Goal: Task Accomplishment & Management: Manage account settings

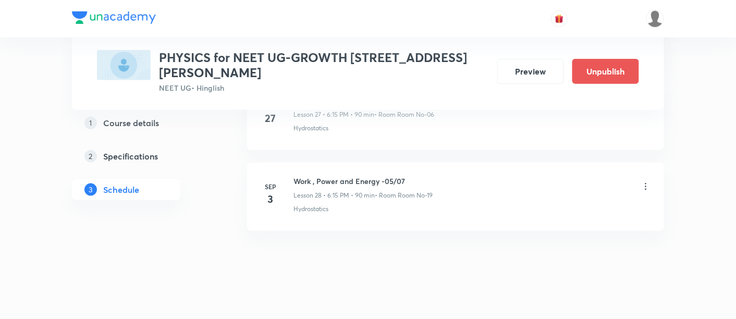
scroll to position [2782, 0]
click at [647, 181] on icon at bounding box center [646, 186] width 10 height 10
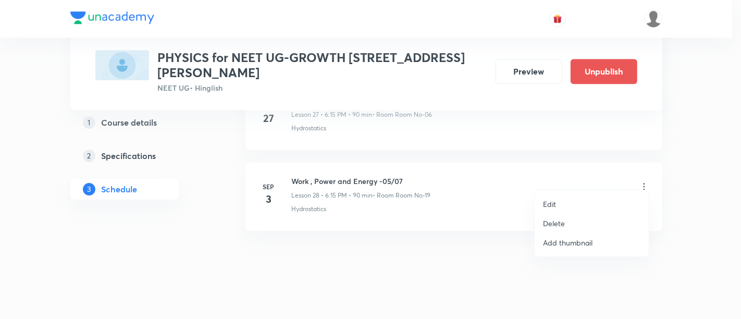
click at [550, 225] on p "Delete" at bounding box center [554, 223] width 22 height 11
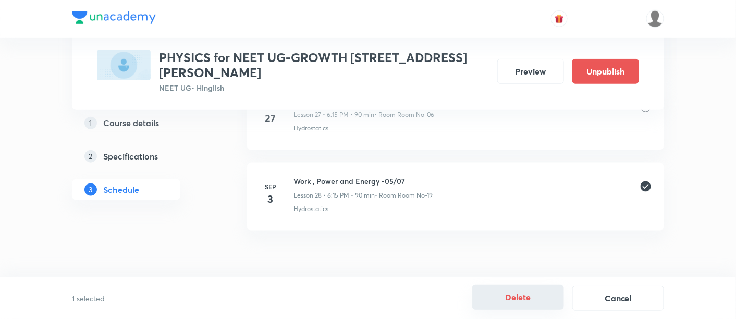
click at [521, 301] on button "Delete" at bounding box center [518, 297] width 92 height 25
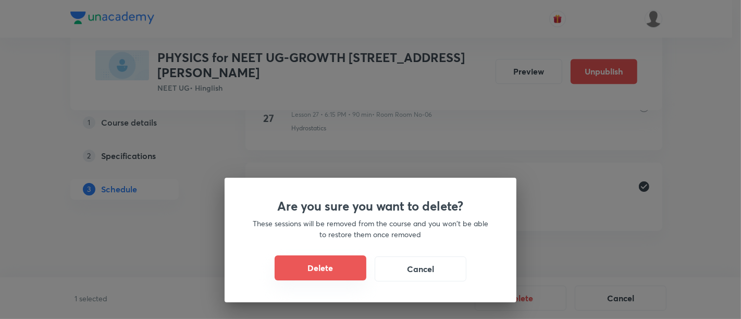
click at [348, 272] on button "Delete" at bounding box center [321, 267] width 92 height 25
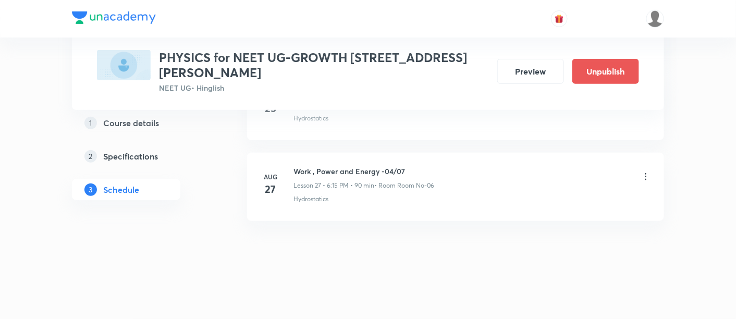
scroll to position [2701, 0]
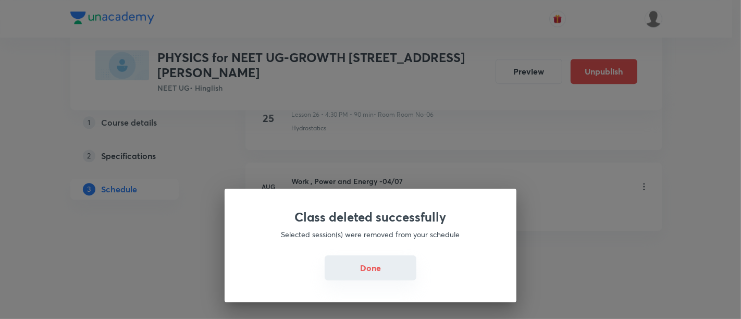
click at [372, 267] on button "Done" at bounding box center [371, 267] width 92 height 25
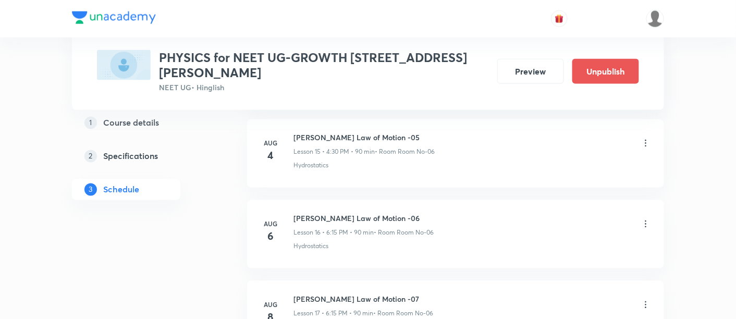
scroll to position [1741, 0]
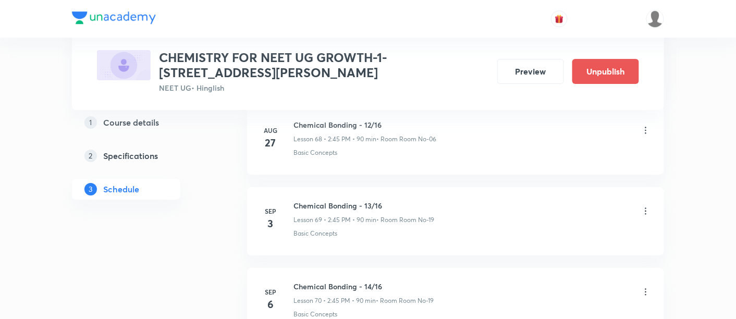
scroll to position [6030, 0]
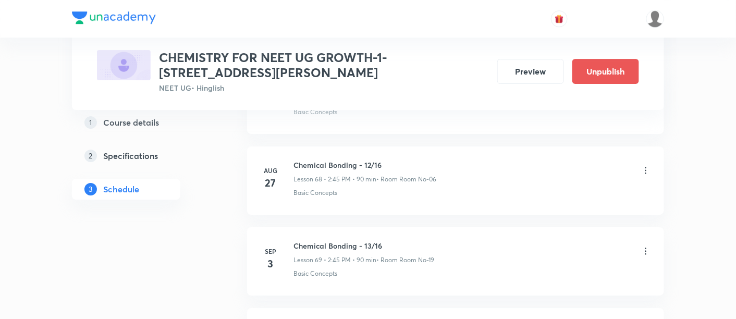
click at [647, 246] on icon at bounding box center [646, 251] width 10 height 10
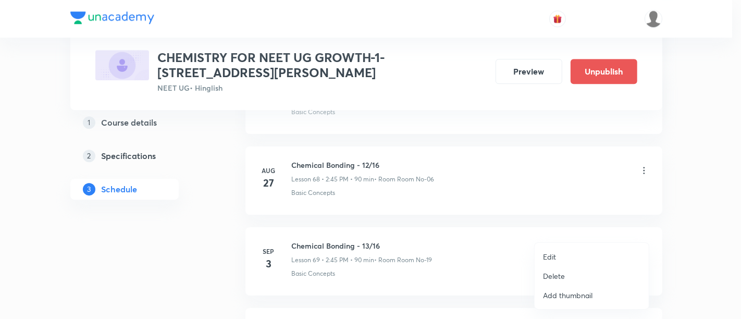
click at [558, 274] on p "Delete" at bounding box center [554, 276] width 22 height 11
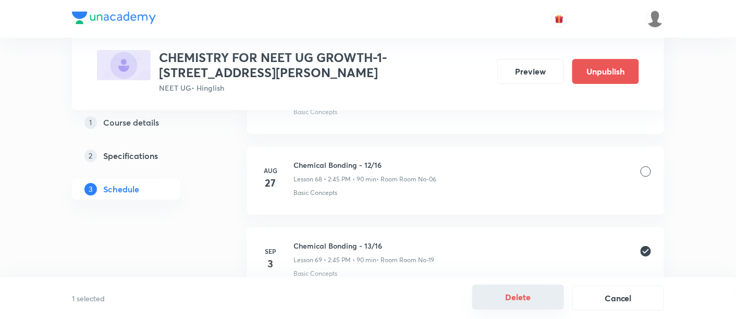
click at [534, 298] on button "Delete" at bounding box center [518, 297] width 92 height 25
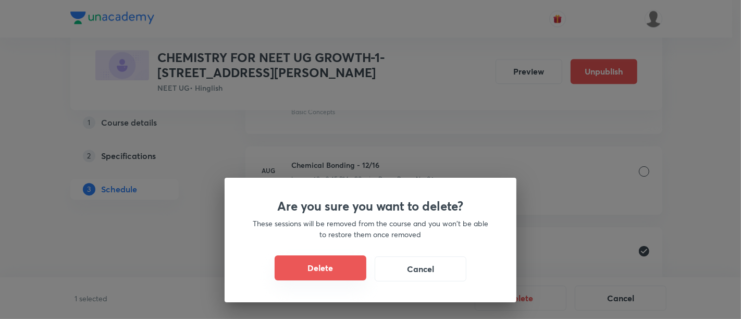
click at [318, 268] on button "Delete" at bounding box center [321, 267] width 92 height 25
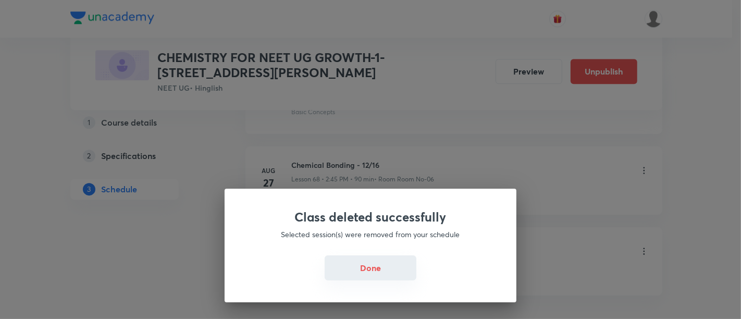
click at [362, 272] on button "Done" at bounding box center [371, 267] width 92 height 25
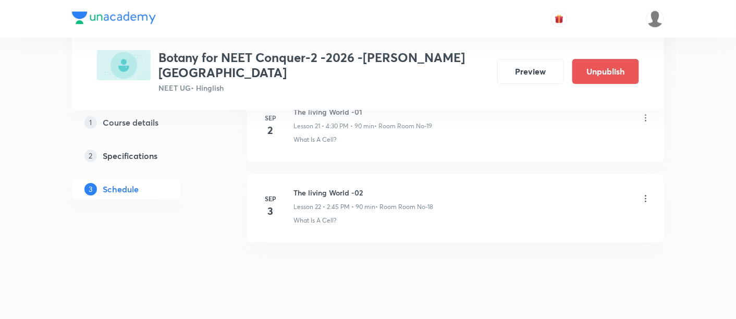
click at [646, 195] on icon at bounding box center [646, 198] width 2 height 7
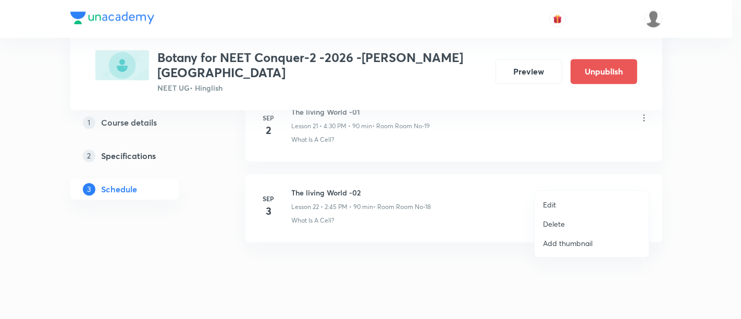
click at [559, 222] on p "Delete" at bounding box center [554, 223] width 22 height 11
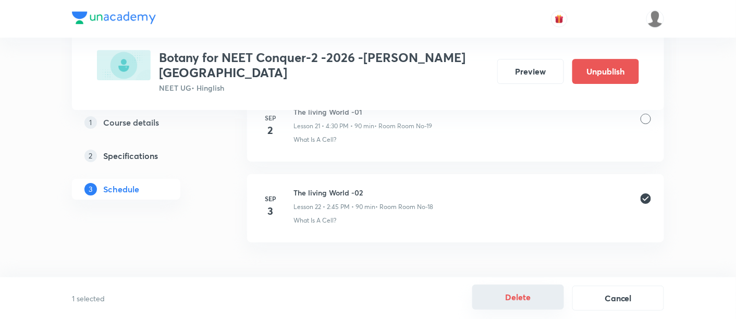
click at [520, 298] on button "Delete" at bounding box center [518, 297] width 92 height 25
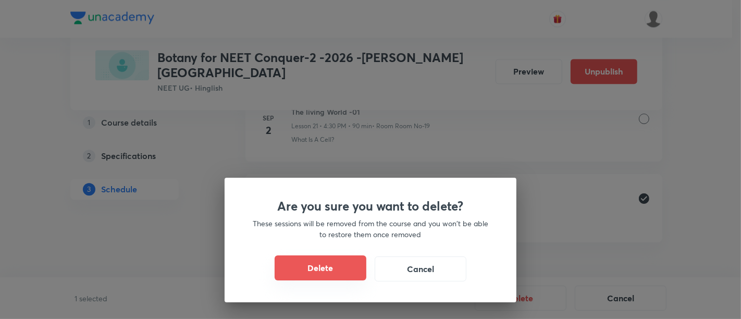
click at [352, 269] on button "Delete" at bounding box center [321, 267] width 92 height 25
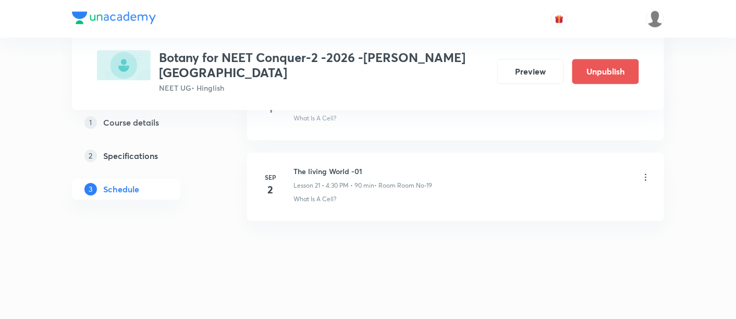
scroll to position [2205, 0]
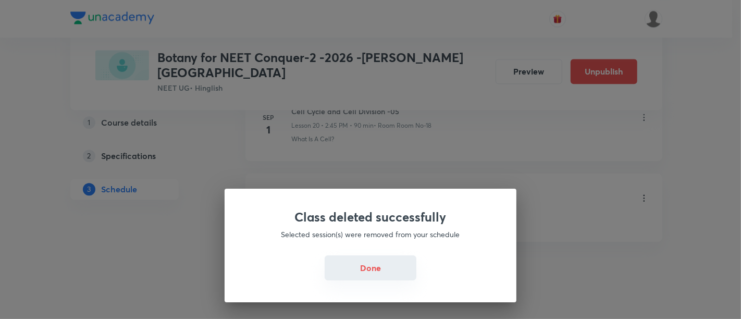
click at [374, 269] on button "Done" at bounding box center [371, 267] width 92 height 25
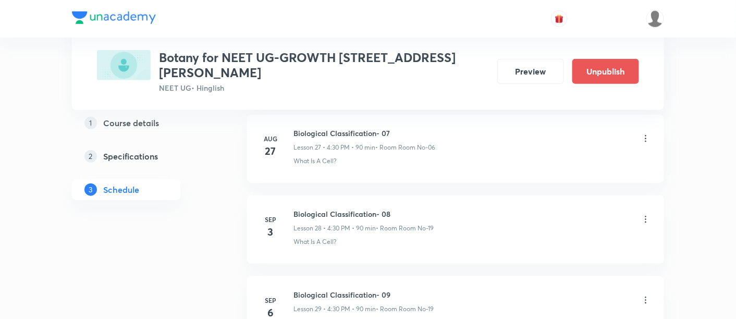
scroll to position [2747, 0]
click at [646, 216] on icon at bounding box center [646, 221] width 10 height 10
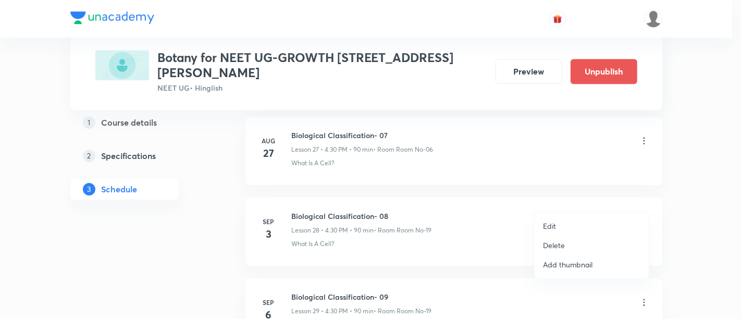
click at [552, 225] on p "Edit" at bounding box center [549, 225] width 13 height 11
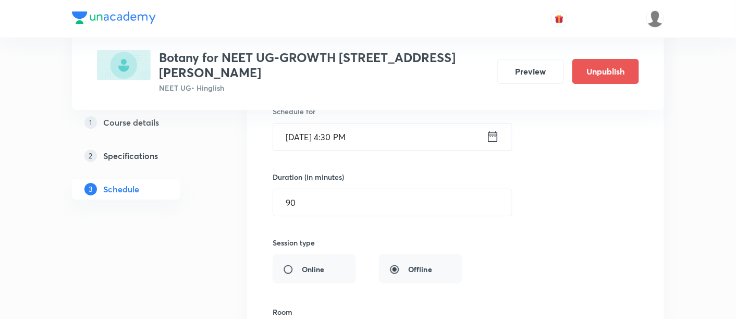
scroll to position [2374, 0]
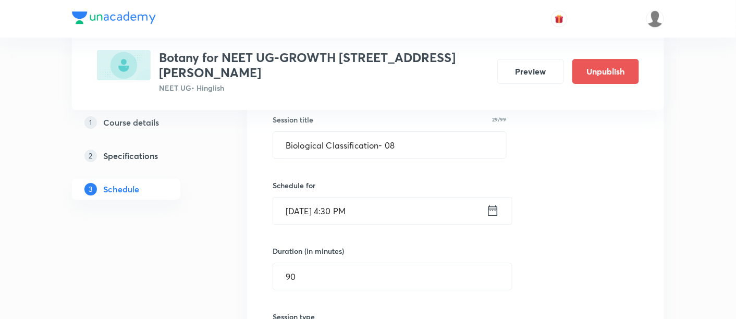
click at [494, 203] on icon at bounding box center [492, 210] width 13 height 15
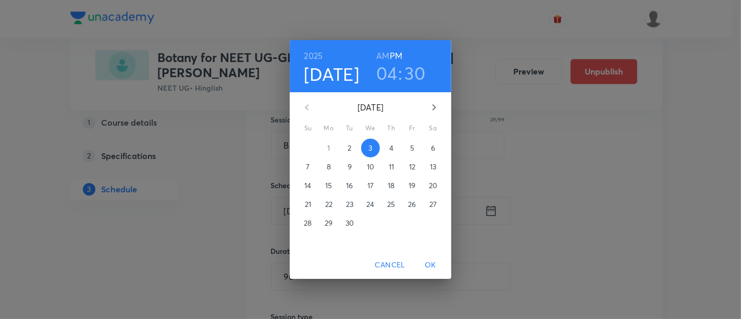
click at [386, 72] on h3 "04" at bounding box center [386, 73] width 21 height 22
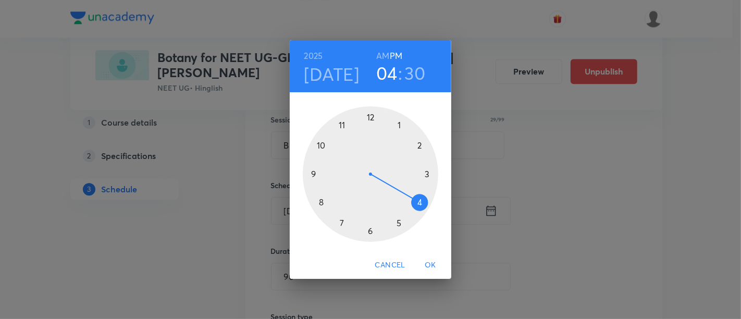
click at [421, 144] on div at bounding box center [371, 174] width 136 height 136
click at [314, 174] on div at bounding box center [371, 174] width 136 height 136
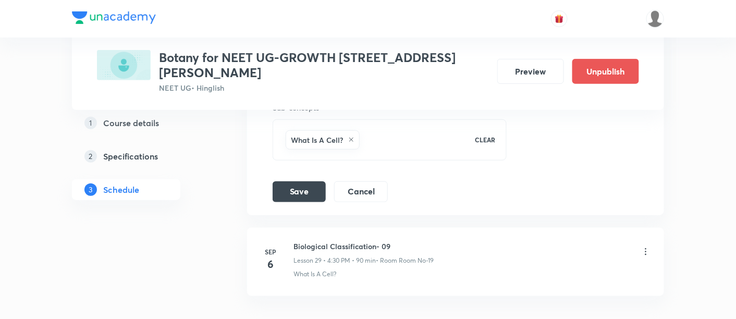
scroll to position [2720, 0]
click at [308, 180] on button "Save" at bounding box center [299, 190] width 53 height 21
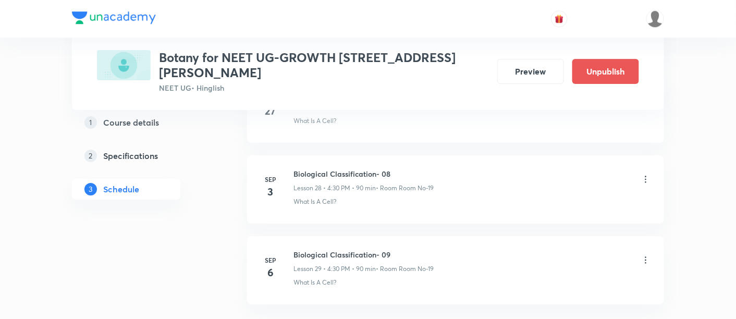
scroll to position [2310, 0]
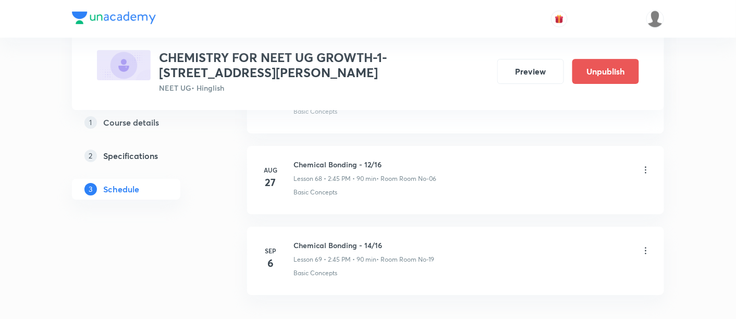
scroll to position [6028, 0]
drag, startPoint x: 294, startPoint y: 144, endPoint x: 387, endPoint y: 148, distance: 92.8
click at [387, 161] on h6 "Chemical Bonding - 12/16" at bounding box center [364, 166] width 143 height 11
copy h6 "Chemical Bonding - 12/16"
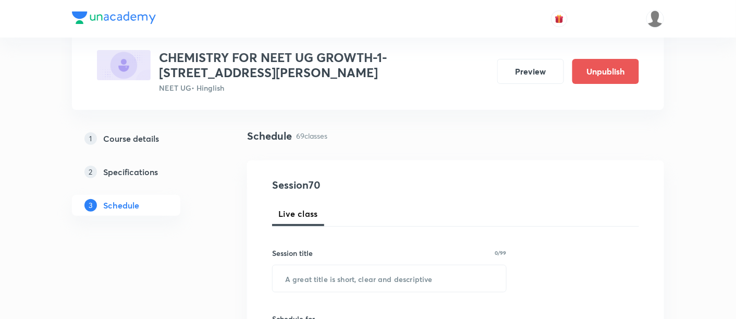
scroll to position [64, 0]
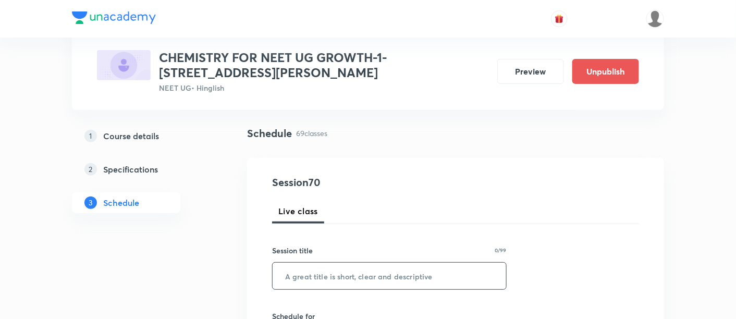
click at [369, 276] on input "text" at bounding box center [390, 276] width 234 height 27
paste input "Chemical Bonding - 12/16"
click at [371, 273] on input "Chemical Bonding - 12/16" at bounding box center [390, 276] width 234 height 27
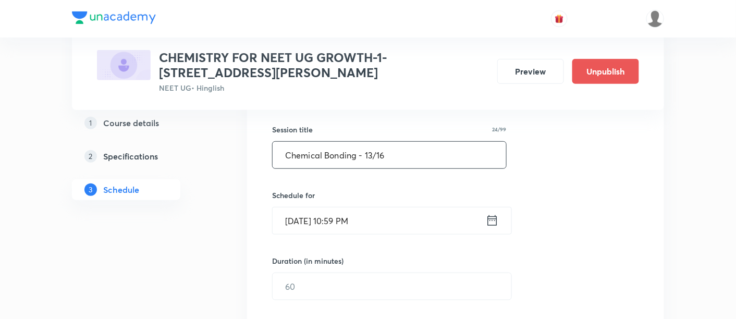
scroll to position [189, 0]
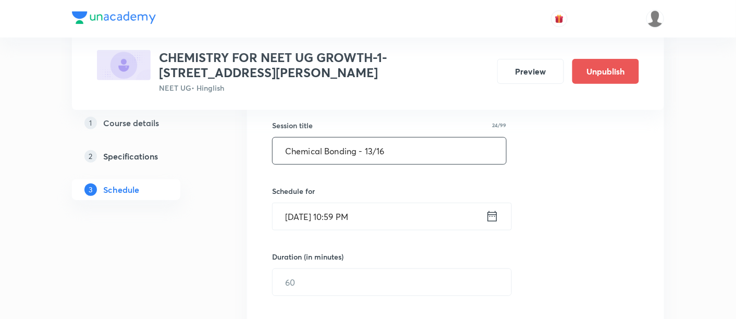
type input "Chemical Bonding - 13/16"
click at [489, 212] on icon at bounding box center [492, 216] width 13 height 15
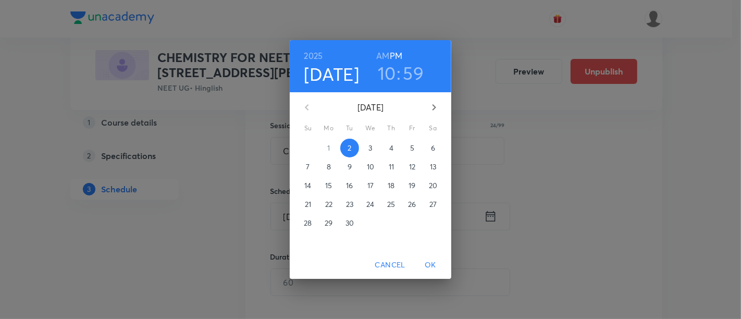
click at [373, 148] on span "3" at bounding box center [370, 148] width 19 height 10
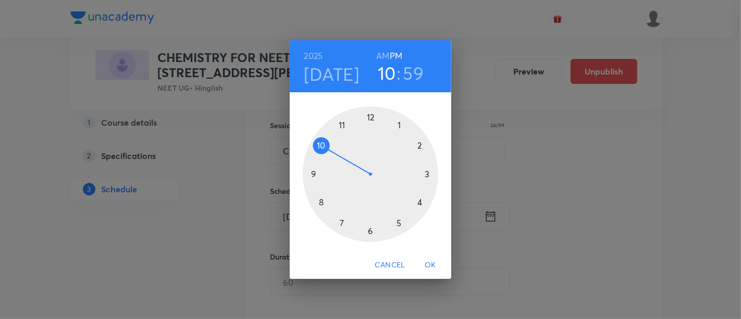
click at [421, 205] on div at bounding box center [371, 174] width 136 height 136
click at [372, 231] on div at bounding box center [371, 174] width 136 height 136
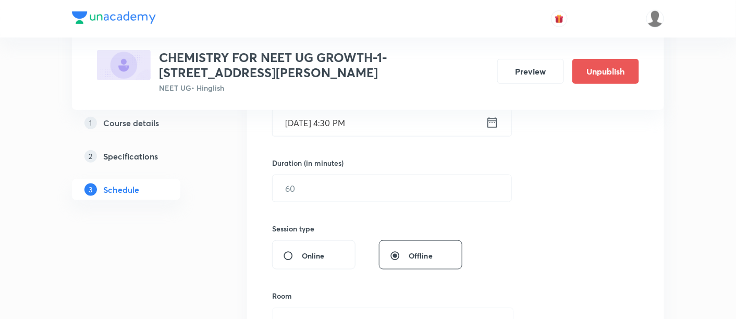
scroll to position [284, 0]
click at [409, 188] on input "text" at bounding box center [392, 187] width 239 height 27
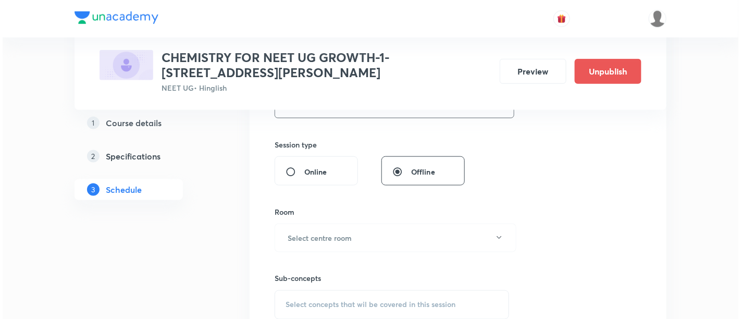
scroll to position [403, 0]
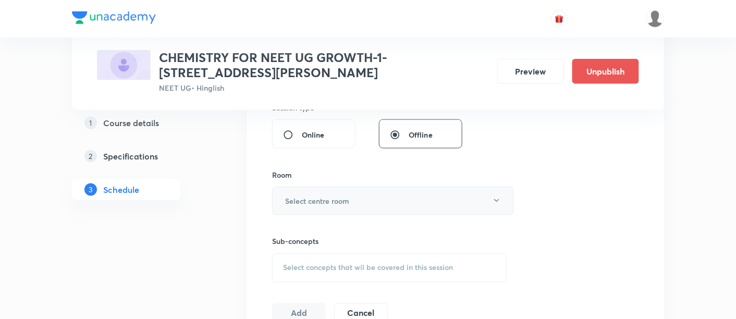
type input "90"
click at [364, 199] on button "Select centre room" at bounding box center [393, 201] width 242 height 29
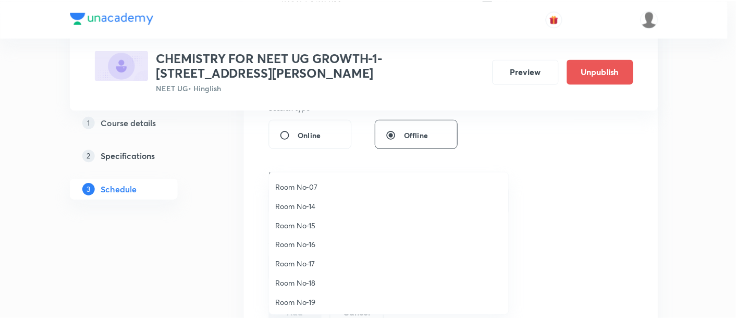
scroll to position [116, 0]
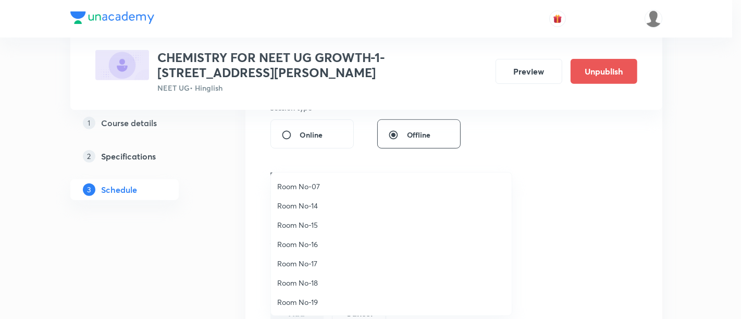
click at [313, 301] on span "Room No-19" at bounding box center [391, 302] width 228 height 11
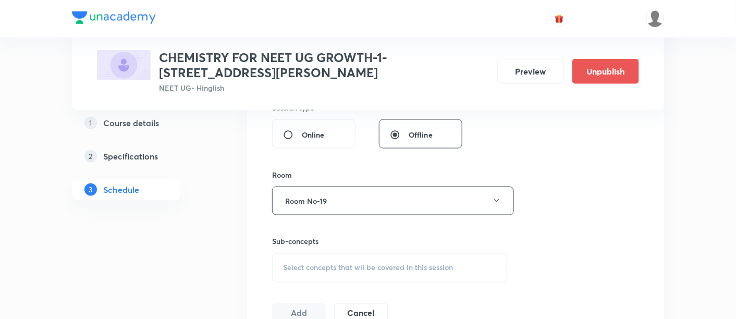
scroll to position [413, 0]
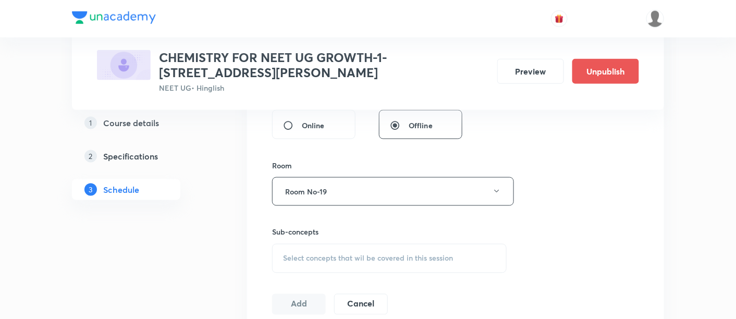
click at [396, 254] on span "Select concepts that wil be covered in this session" at bounding box center [368, 258] width 170 height 8
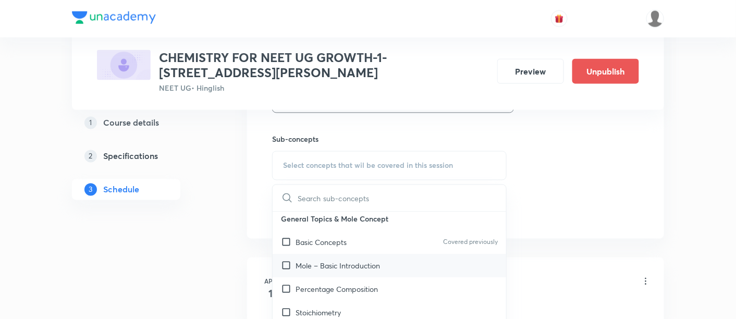
scroll to position [2, 0]
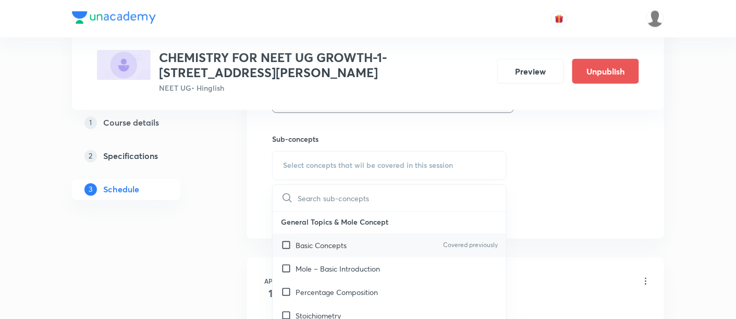
click at [345, 245] on p "Basic Concepts" at bounding box center [321, 245] width 51 height 11
checkbox input "true"
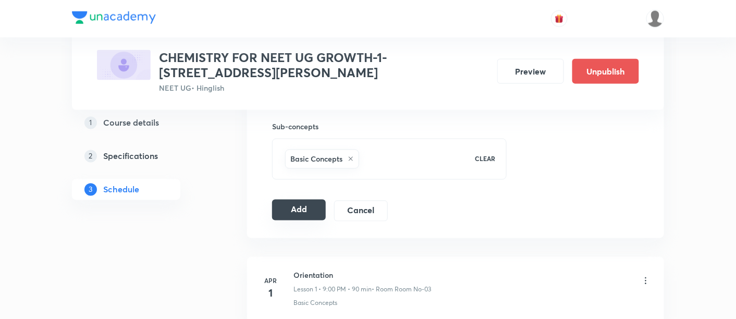
scroll to position [523, 0]
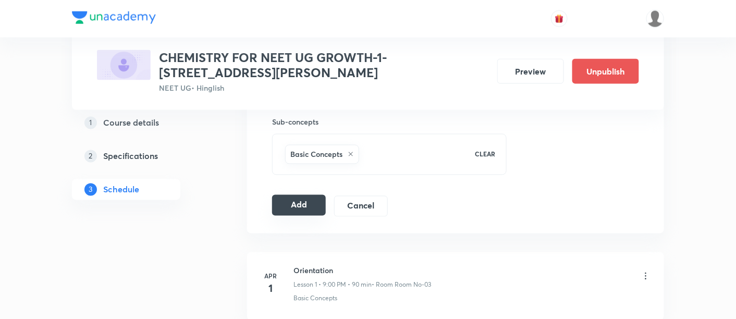
click at [284, 203] on button "Add" at bounding box center [299, 205] width 54 height 21
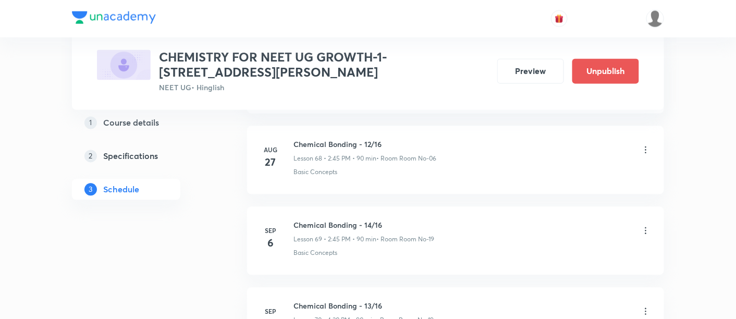
scroll to position [5571, 0]
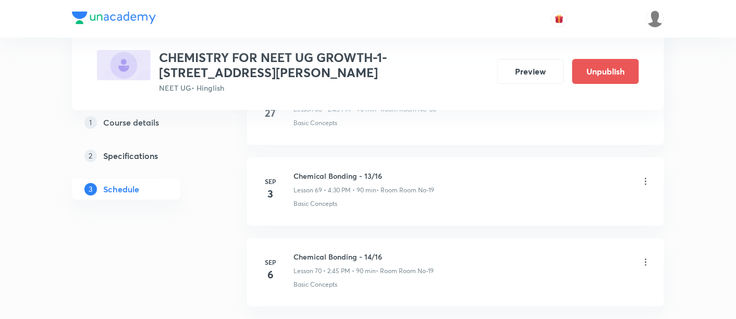
scroll to position [6097, 0]
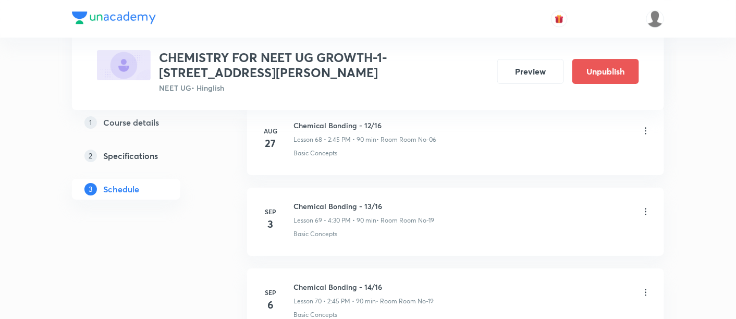
scroll to position [6066, 0]
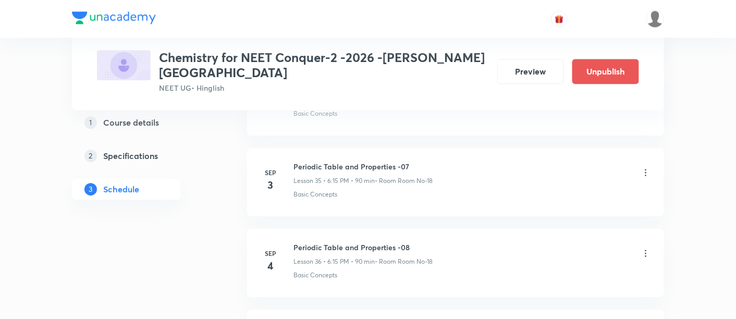
scroll to position [3360, 0]
click at [645, 169] on icon at bounding box center [646, 174] width 10 height 10
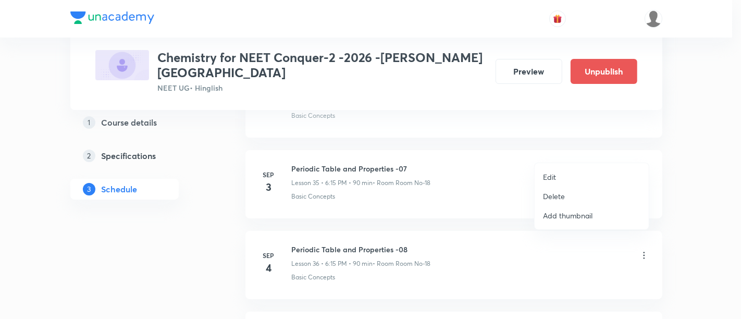
click at [556, 175] on li "Edit" at bounding box center [592, 176] width 114 height 19
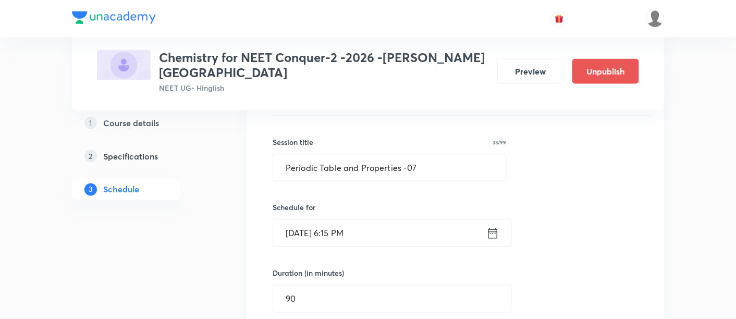
scroll to position [2908, 0]
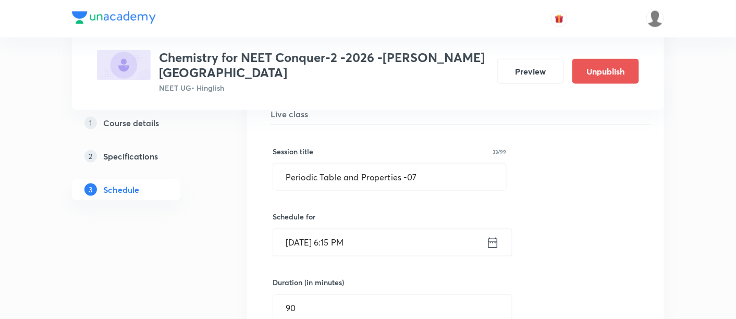
click at [493, 236] on icon at bounding box center [492, 243] width 13 height 15
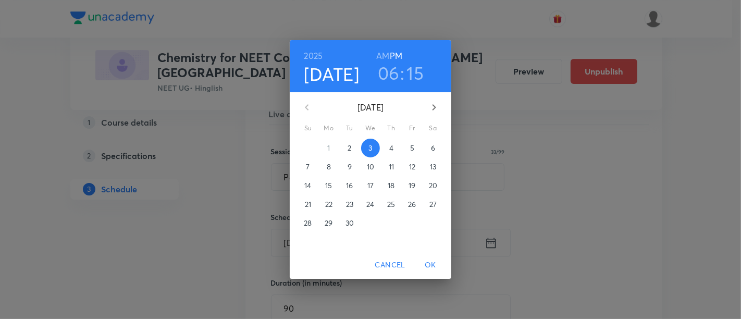
click at [391, 70] on h3 "06" at bounding box center [389, 73] width 22 height 22
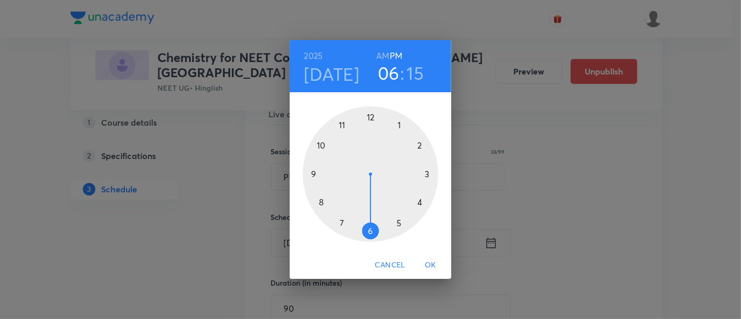
click at [422, 146] on div at bounding box center [371, 174] width 136 height 136
click at [314, 174] on div at bounding box center [371, 174] width 136 height 136
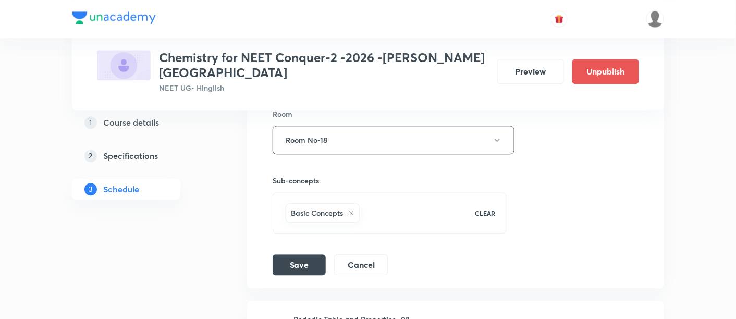
scroll to position [3264, 0]
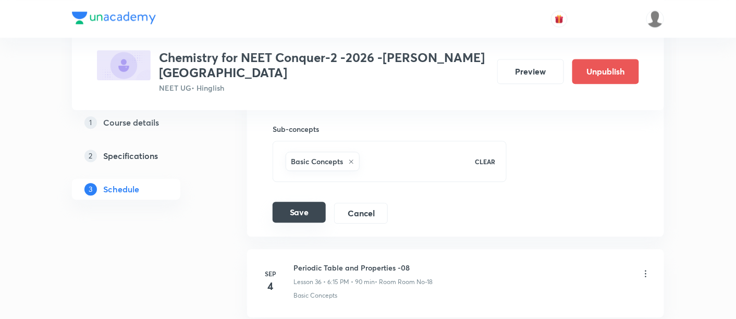
click at [313, 202] on button "Save" at bounding box center [299, 212] width 53 height 21
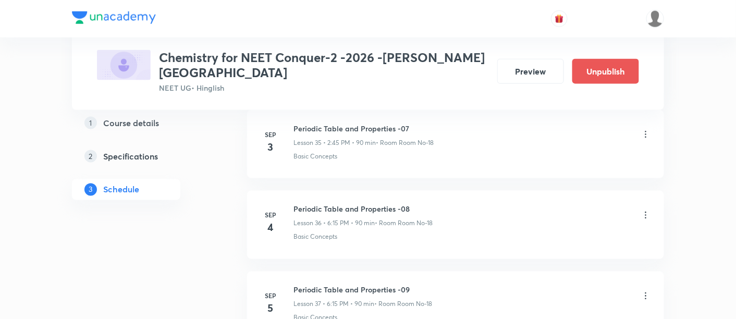
scroll to position [2913, 0]
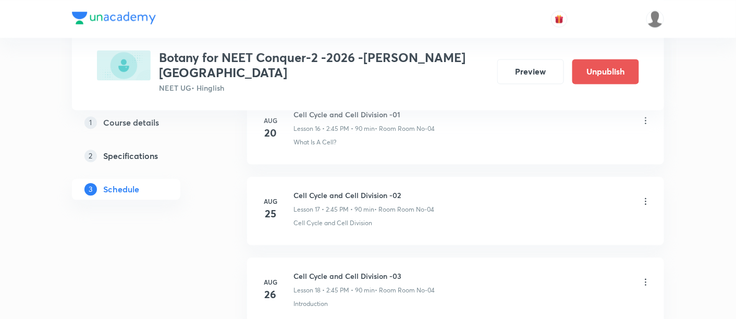
scroll to position [2205, 0]
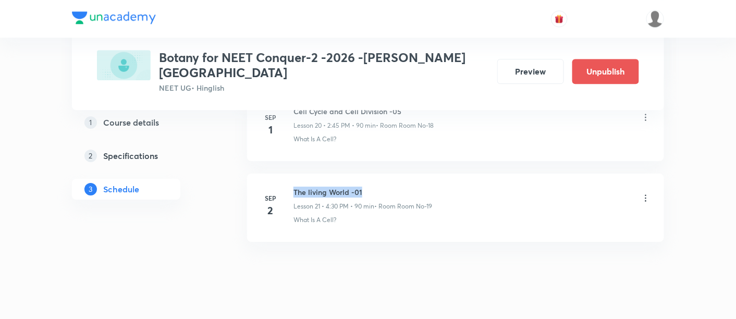
drag, startPoint x: 294, startPoint y: 170, endPoint x: 366, endPoint y: 170, distance: 71.9
click at [366, 187] on h6 "The living World -01" at bounding box center [362, 192] width 139 height 11
copy h6 "The living World -01"
click at [438, 130] on li "[DATE] Cell Cycle and Cell Division -05 Lesson 20 • 2:45 PM • 90 min • Room Roo…" at bounding box center [455, 127] width 417 height 68
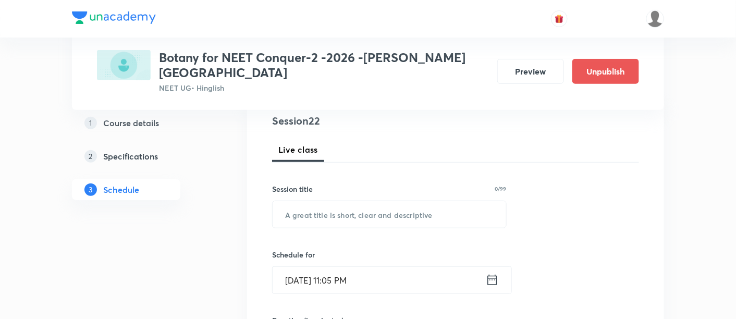
scroll to position [131, 0]
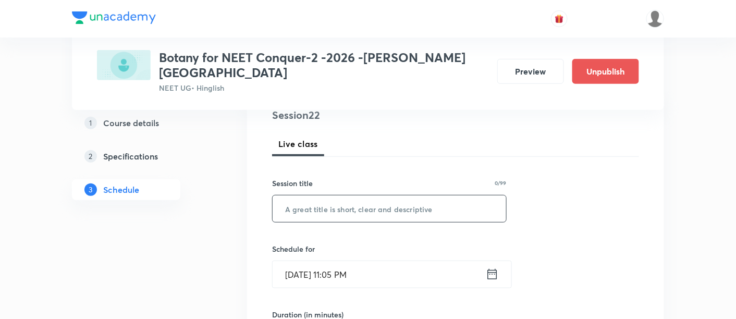
click at [383, 195] on input "text" at bounding box center [390, 208] width 234 height 27
paste input "The living World -01"
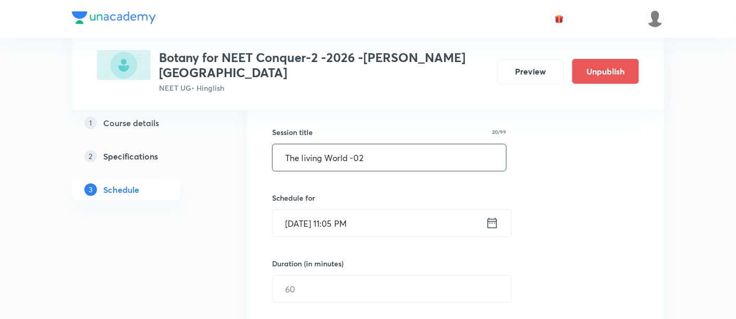
scroll to position [189, 0]
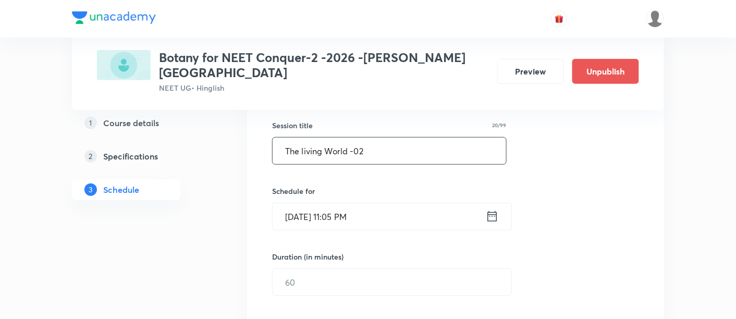
type input "The living World -02"
click at [492, 209] on icon at bounding box center [492, 216] width 13 height 15
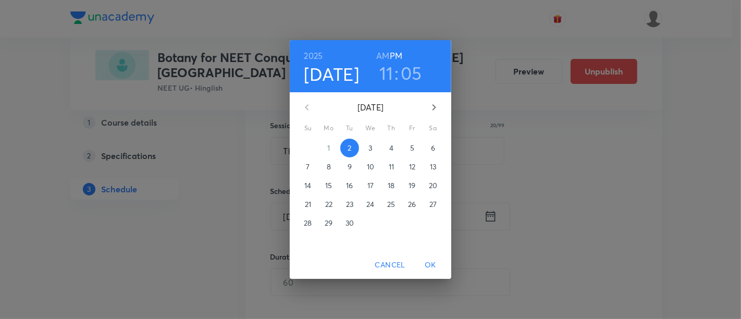
click at [369, 146] on p "3" at bounding box center [371, 148] width 4 height 10
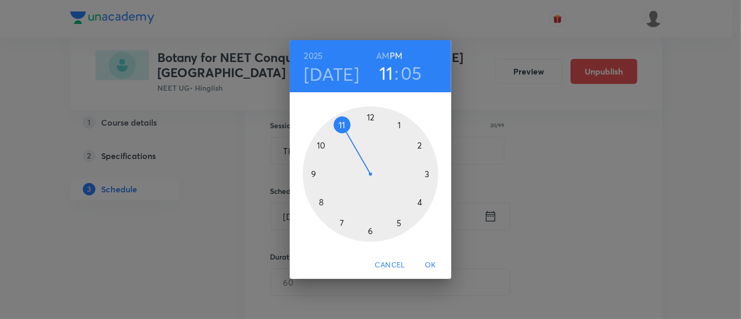
click at [390, 75] on h3 "11" at bounding box center [386, 73] width 14 height 22
click at [388, 80] on h3 "11" at bounding box center [386, 73] width 14 height 22
click at [370, 230] on div at bounding box center [371, 174] width 136 height 136
click at [429, 172] on div at bounding box center [371, 174] width 136 height 136
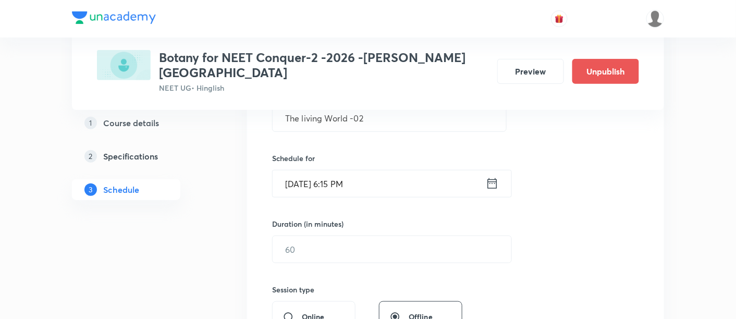
scroll to position [222, 0]
click at [439, 236] on input "text" at bounding box center [392, 249] width 239 height 27
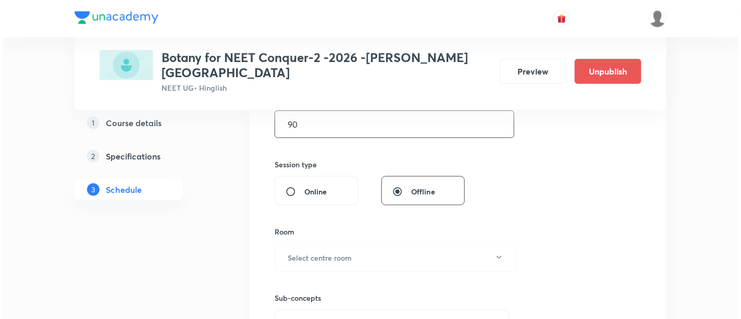
scroll to position [349, 0]
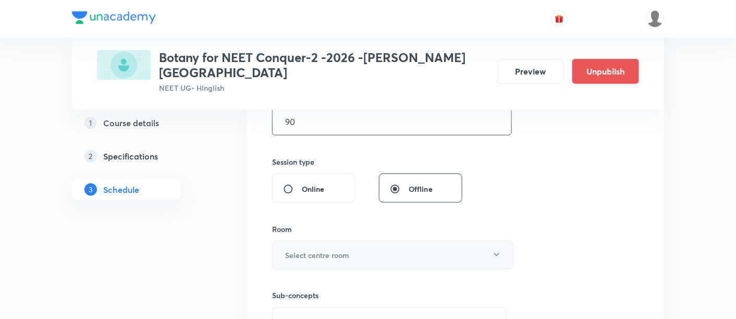
type input "90"
click at [354, 242] on button "Select centre room" at bounding box center [393, 255] width 242 height 29
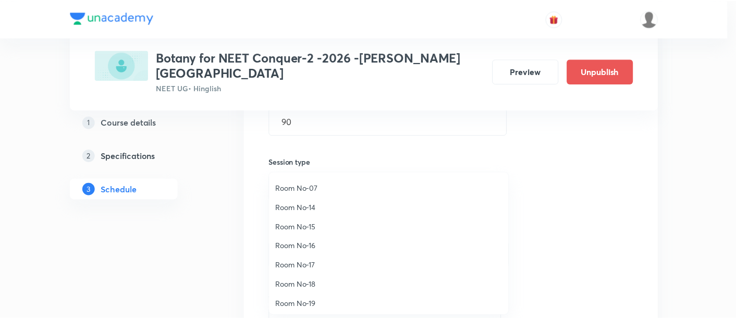
scroll to position [116, 0]
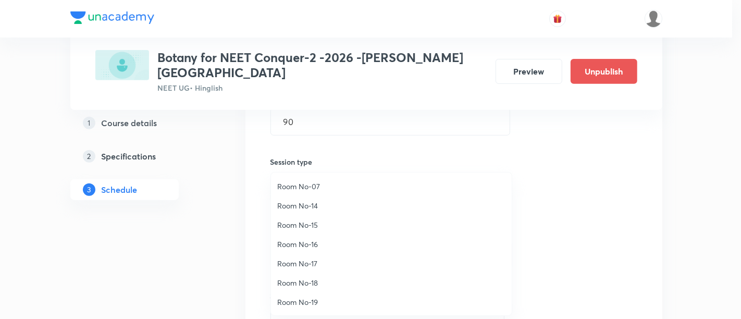
click at [308, 280] on span "Room No-18" at bounding box center [391, 282] width 228 height 11
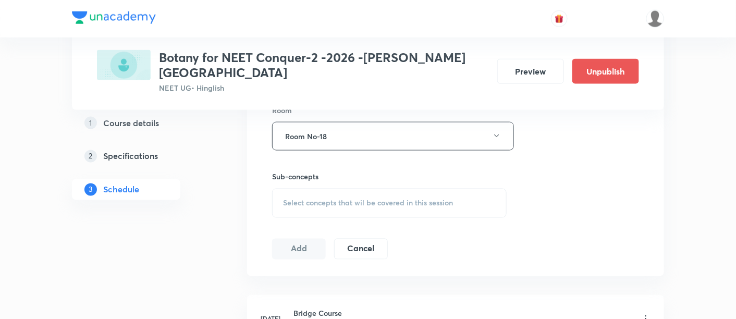
scroll to position [469, 0]
click at [406, 198] on span "Select concepts that wil be covered in this session" at bounding box center [368, 202] width 170 height 8
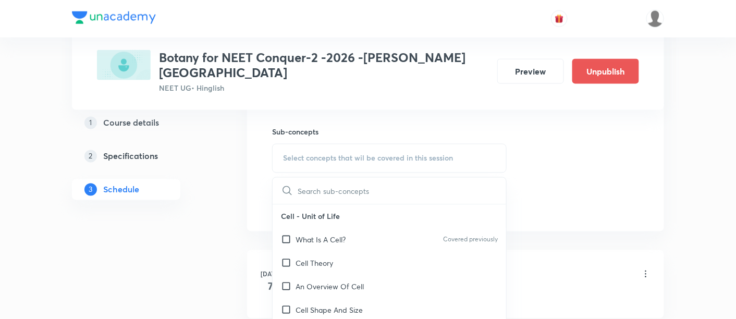
scroll to position [519, 0]
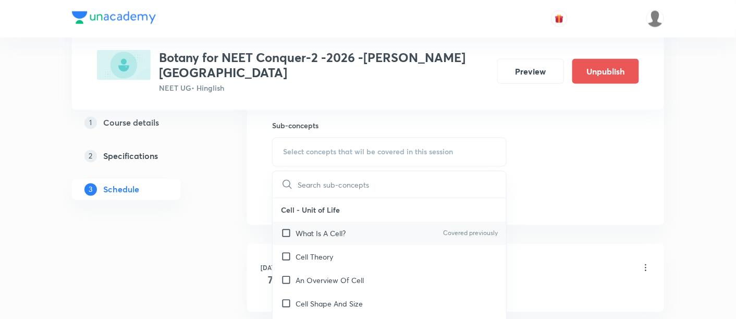
click at [343, 228] on p "What Is A Cell?" at bounding box center [321, 233] width 50 height 11
checkbox input "true"
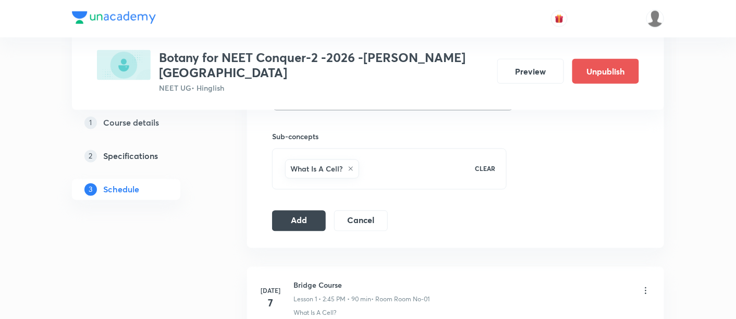
scroll to position [513, 0]
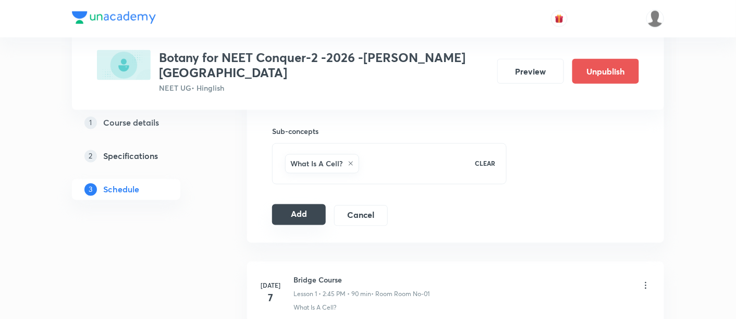
click at [309, 204] on button "Add" at bounding box center [299, 214] width 54 height 21
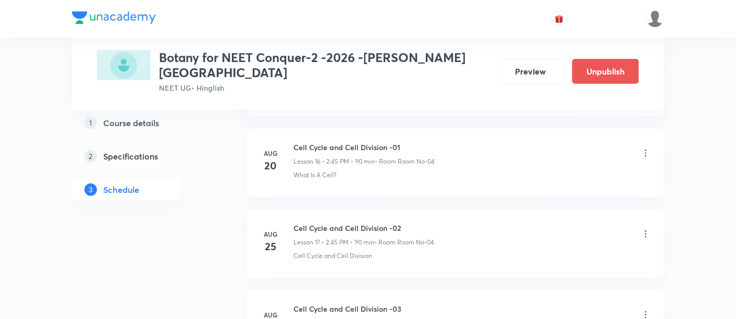
scroll to position [1808, 0]
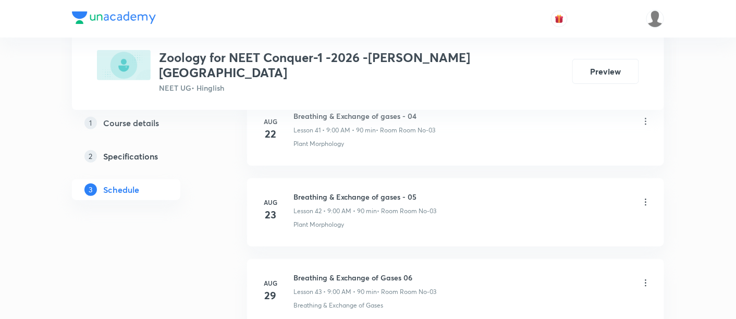
scroll to position [3976, 0]
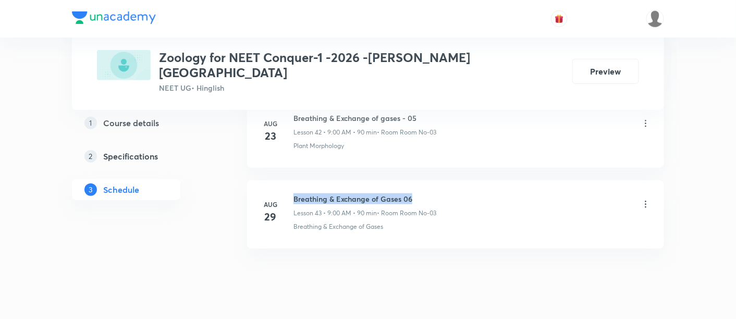
drag, startPoint x: 293, startPoint y: 170, endPoint x: 417, endPoint y: 166, distance: 123.6
click at [417, 193] on h6 "Breathing & Exchange of Gases 06" at bounding box center [364, 198] width 143 height 11
copy h6 "Breathing & Exchange of Gases 06"
click at [446, 193] on div "Breathing & Exchange of Gases 06 Lesson 43 • 9:00 AM • 90 min • Room Room No-03" at bounding box center [472, 205] width 358 height 24
drag, startPoint x: 294, startPoint y: 173, endPoint x: 417, endPoint y: 169, distance: 122.5
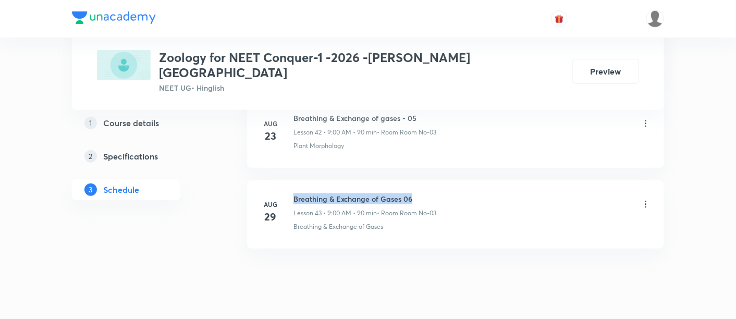
click at [417, 193] on h6 "Breathing & Exchange of Gases 06" at bounding box center [364, 198] width 143 height 11
copy h6 "Breathing & Exchange of Gases 06"
click at [422, 193] on h6 "Breathing & Exchange of Gases 06" at bounding box center [364, 198] width 143 height 11
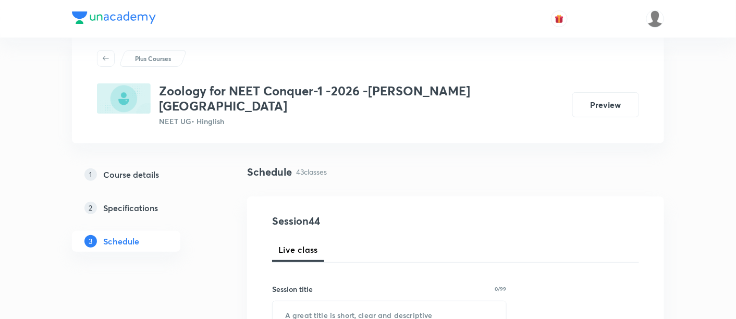
scroll to position [106, 0]
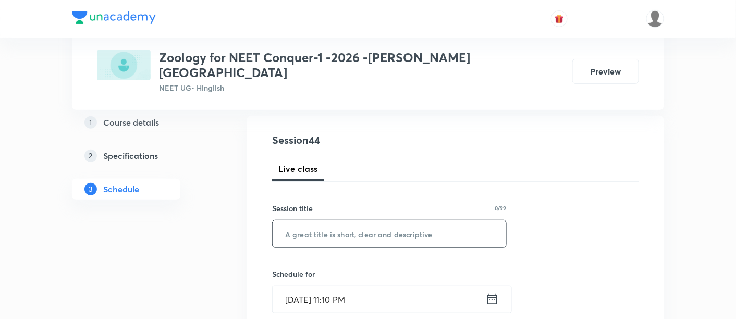
click at [367, 220] on input "text" at bounding box center [390, 233] width 234 height 27
paste input "Breathing & Exchange of Gases 06"
click at [411, 220] on input "Breathing & Exchange of Gases 06" at bounding box center [390, 233] width 234 height 27
click at [426, 220] on input "Breathing & Exchange of Gases -06" at bounding box center [390, 233] width 234 height 27
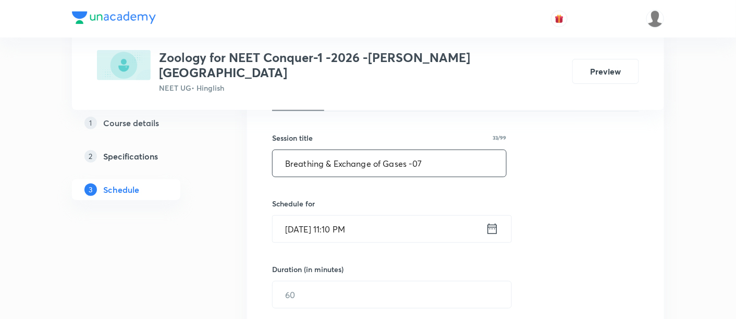
scroll to position [179, 0]
type input "Breathing & Exchange of Gases -07"
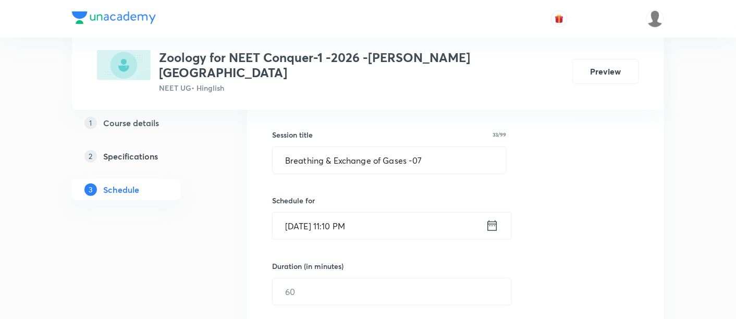
click at [496, 218] on icon at bounding box center [492, 225] width 13 height 15
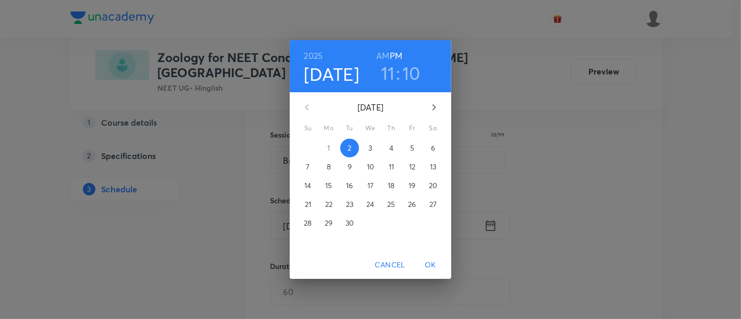
click at [412, 148] on p "5" at bounding box center [412, 148] width 4 height 10
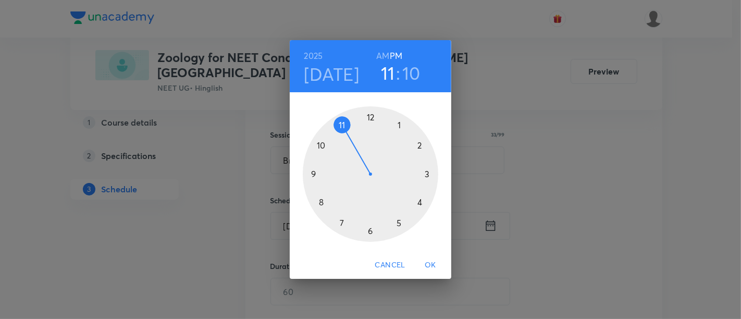
click at [383, 58] on h6 "AM" at bounding box center [382, 55] width 13 height 15
click at [322, 146] on div at bounding box center [371, 174] width 136 height 136
click at [314, 175] on div at bounding box center [371, 174] width 136 height 136
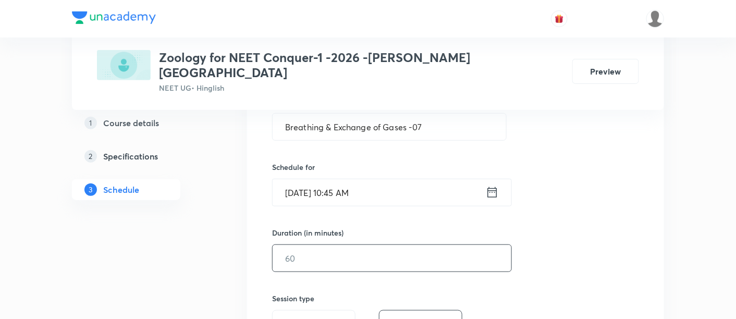
scroll to position [214, 0]
click at [413, 244] on input "text" at bounding box center [392, 256] width 239 height 27
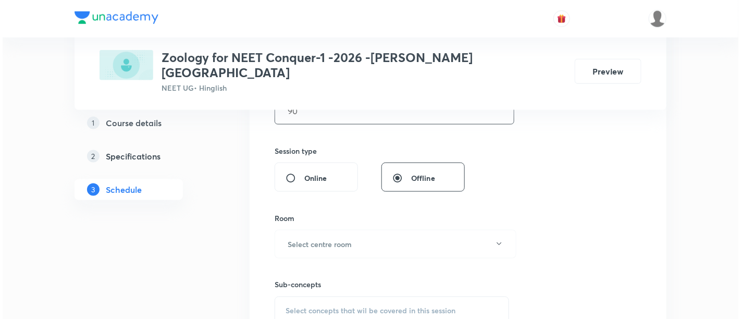
scroll to position [363, 0]
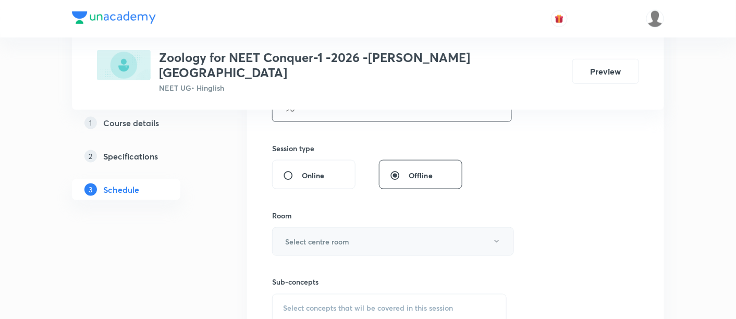
type input "90"
click at [374, 234] on button "Select centre room" at bounding box center [393, 241] width 242 height 29
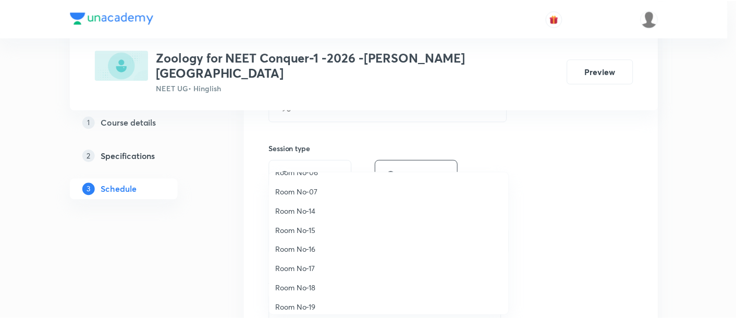
scroll to position [112, 0]
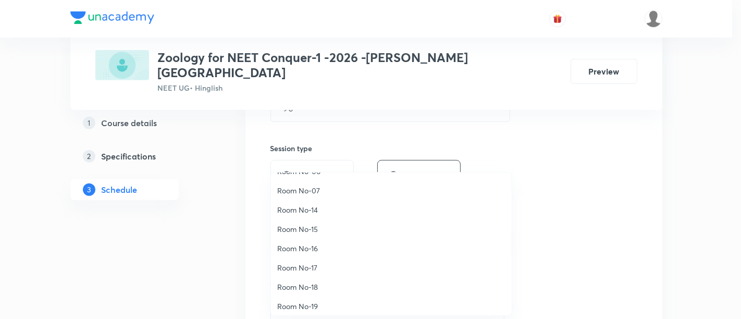
click at [305, 249] on span "Room No-16" at bounding box center [391, 248] width 228 height 11
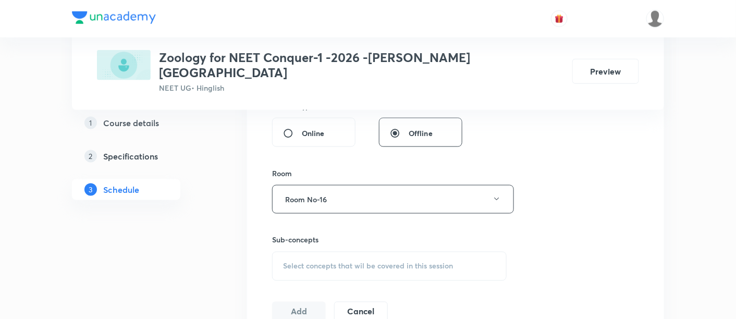
scroll to position [407, 0]
click at [386, 260] on span "Select concepts that wil be covered in this session" at bounding box center [368, 264] width 170 height 8
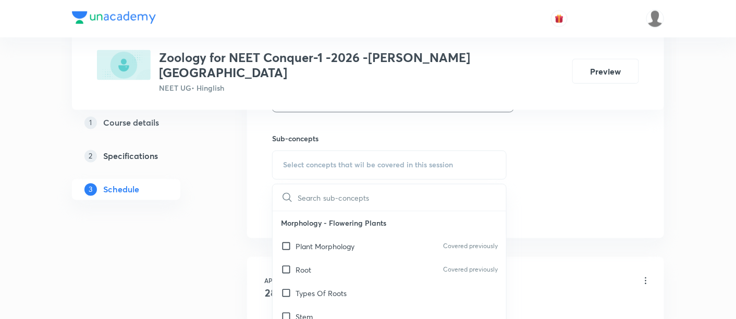
scroll to position [517, 0]
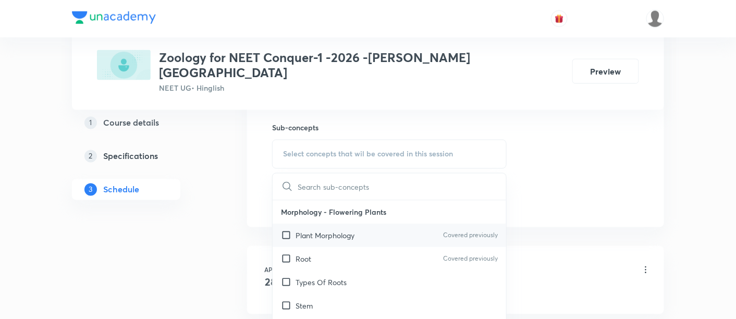
click at [346, 230] on p "Plant Morphology" at bounding box center [325, 235] width 59 height 11
checkbox input "true"
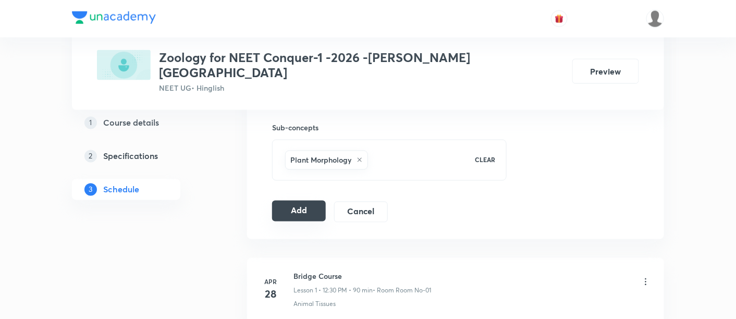
click at [308, 201] on button "Add" at bounding box center [299, 211] width 54 height 21
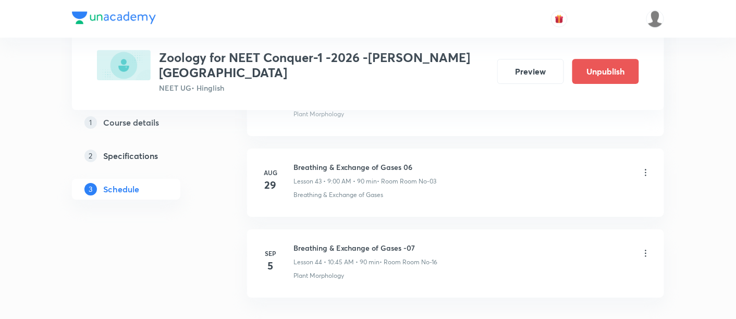
scroll to position [3579, 0]
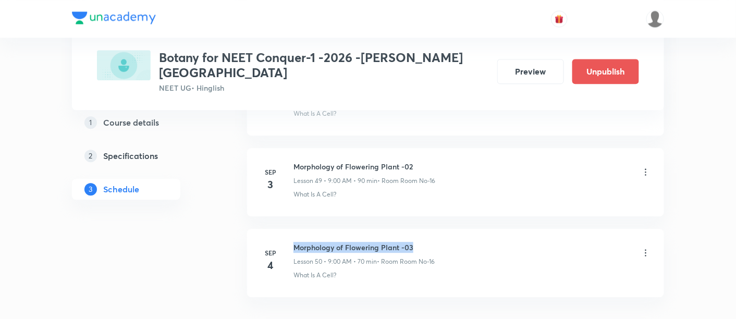
drag, startPoint x: 294, startPoint y: 219, endPoint x: 414, endPoint y: 219, distance: 120.4
click at [414, 242] on h6 "Morphology of Flowering Plant -03" at bounding box center [363, 247] width 141 height 11
copy h6 "Morphology of Flowering Plant -03"
click at [444, 242] on div "Morphology of Flowering Plant -03 Lesson 50 • 9:00 AM • 70 min • Room Room No-16" at bounding box center [472, 254] width 358 height 24
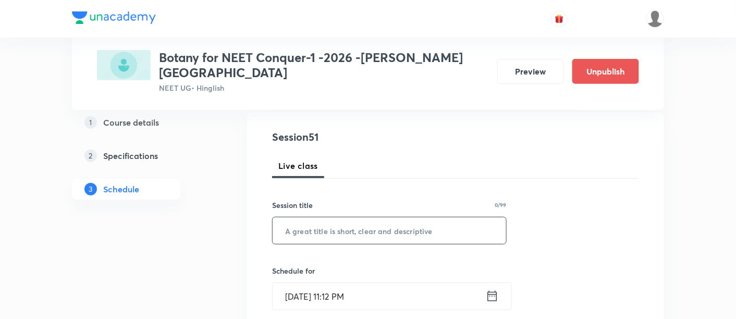
scroll to position [110, 0]
click at [386, 218] on input "text" at bounding box center [390, 229] width 234 height 27
paste input "Morphology of Flowering Plant -03"
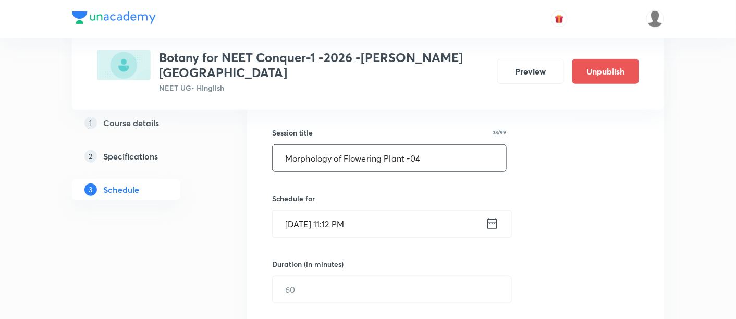
scroll to position [189, 0]
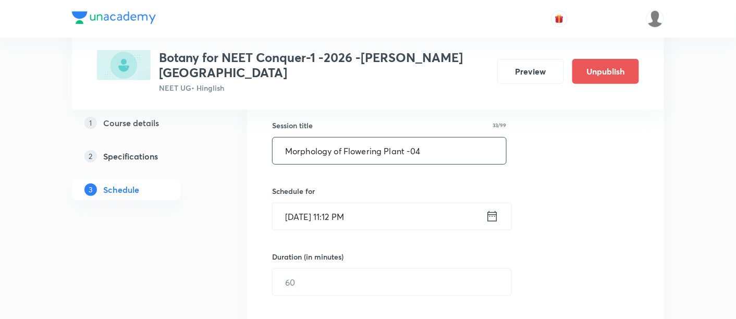
type input "Morphology of Flowering Plant -04"
click at [494, 209] on icon at bounding box center [492, 216] width 13 height 15
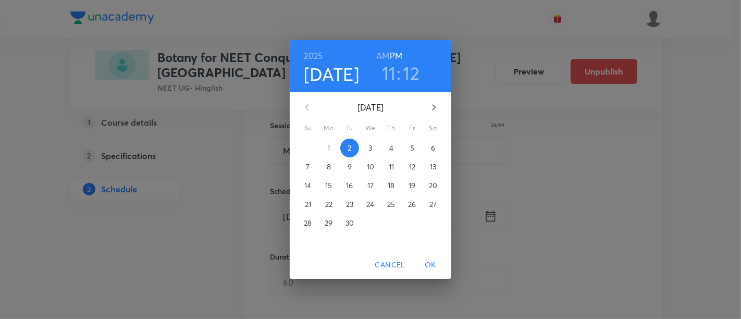
click at [412, 143] on p "5" at bounding box center [412, 148] width 4 height 10
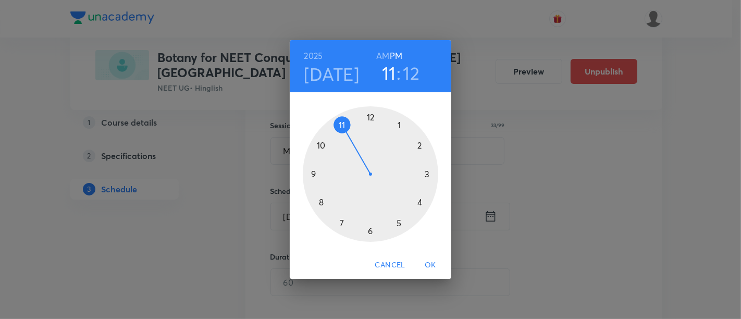
click at [384, 54] on h6 "AM" at bounding box center [382, 55] width 13 height 15
click at [314, 173] on div at bounding box center [371, 174] width 136 height 136
click at [371, 115] on div at bounding box center [371, 174] width 136 height 136
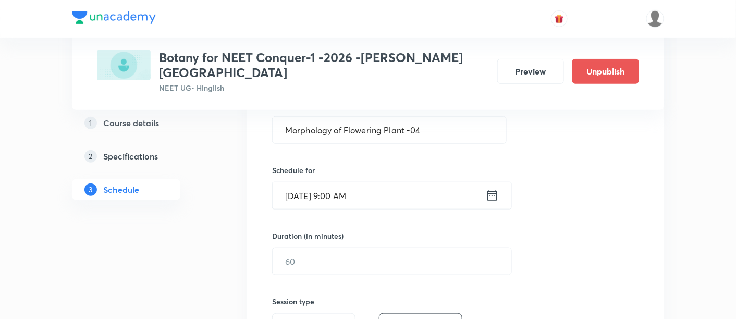
scroll to position [210, 0]
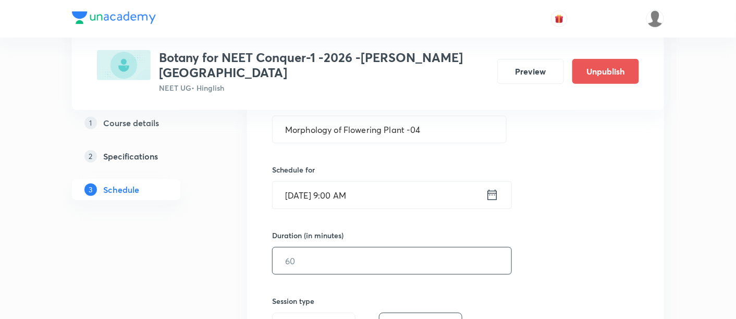
click at [417, 248] on input "text" at bounding box center [392, 261] width 239 height 27
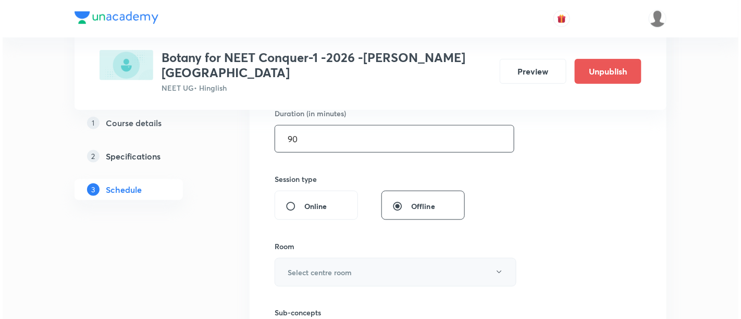
scroll to position [334, 0]
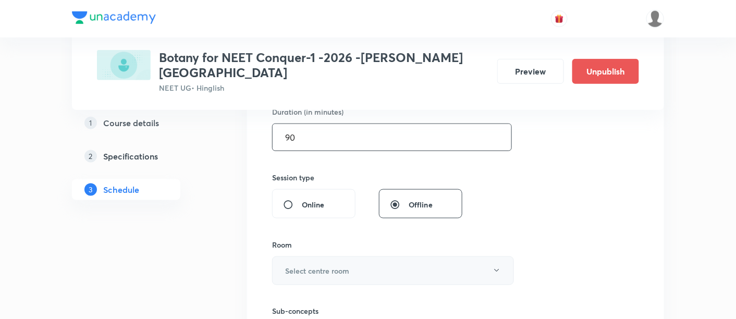
type input "90"
click at [355, 257] on button "Select centre room" at bounding box center [393, 270] width 242 height 29
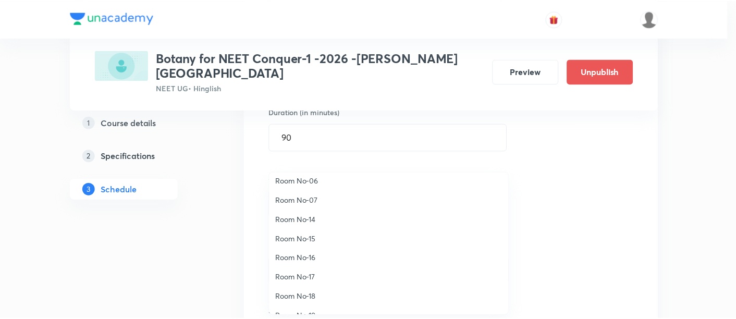
scroll to position [108, 0]
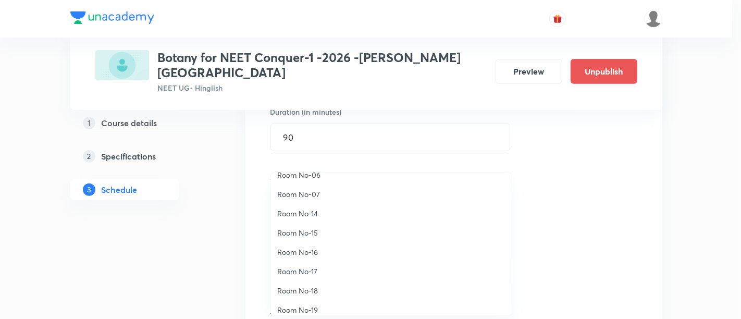
click at [314, 251] on span "Room No-16" at bounding box center [391, 252] width 228 height 11
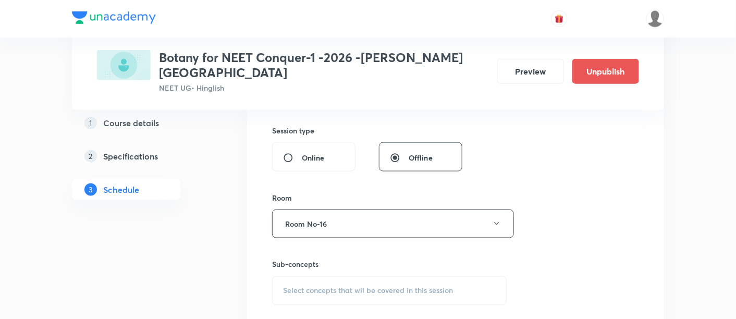
scroll to position [388, 0]
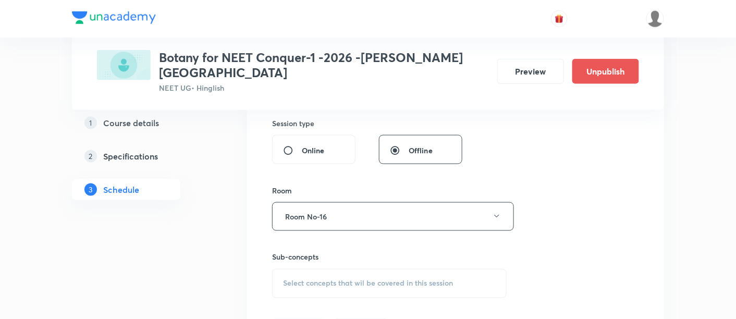
click at [373, 279] on span "Select concepts that wil be covered in this session" at bounding box center [368, 283] width 170 height 8
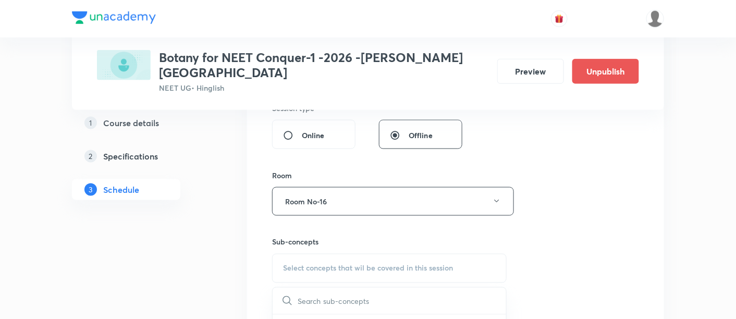
scroll to position [444, 0]
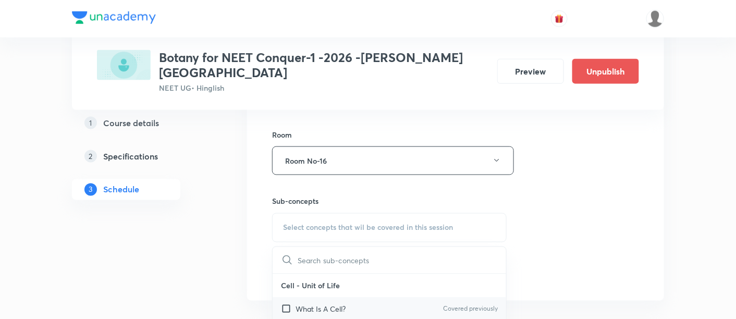
click at [329, 304] on p "What Is A Cell?" at bounding box center [321, 309] width 50 height 11
checkbox input "true"
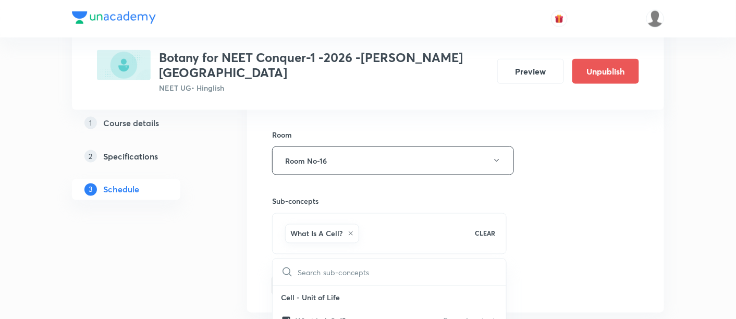
click at [579, 190] on div "Session 51 Live class Session title 33/99 Morphology of Flowering Plant -04 ​ S…" at bounding box center [455, 45] width 367 height 501
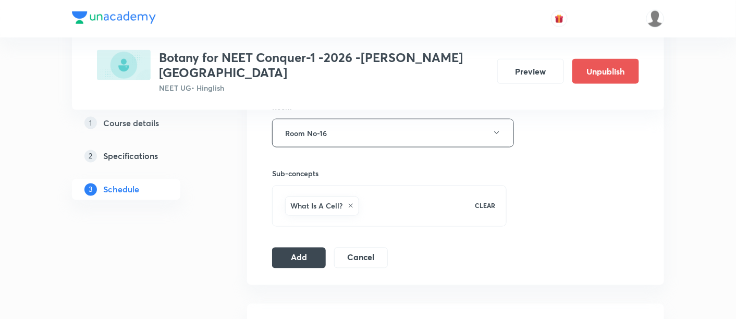
scroll to position [476, 0]
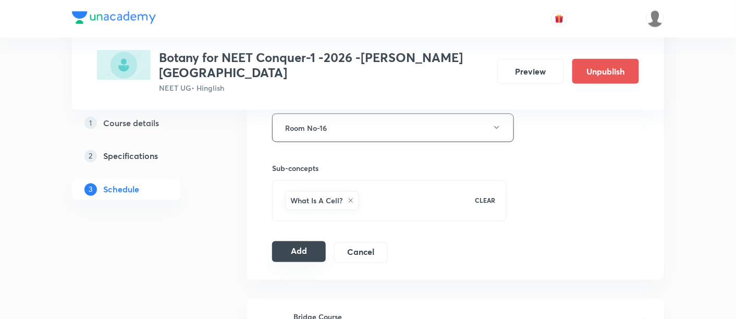
click at [311, 241] on button "Add" at bounding box center [299, 251] width 54 height 21
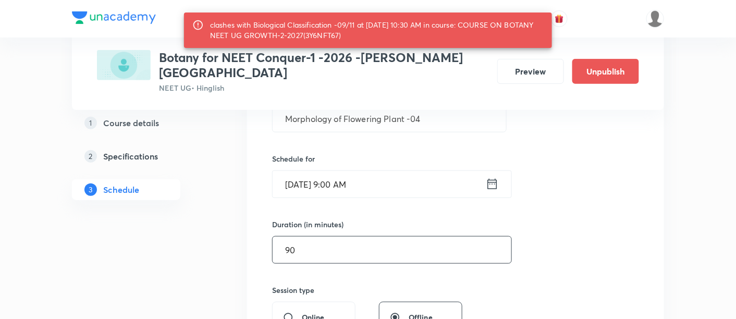
scroll to position [216, 0]
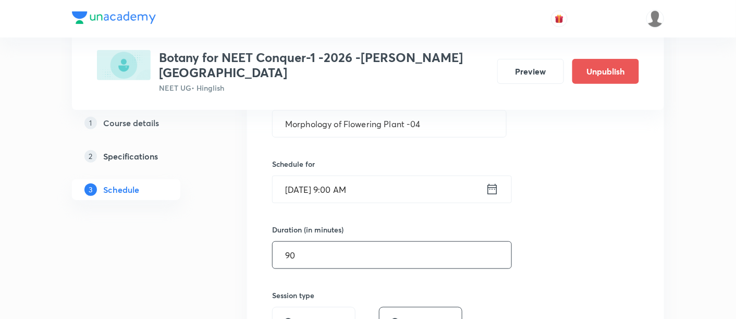
click at [315, 242] on input "90" at bounding box center [392, 255] width 239 height 27
type input "9"
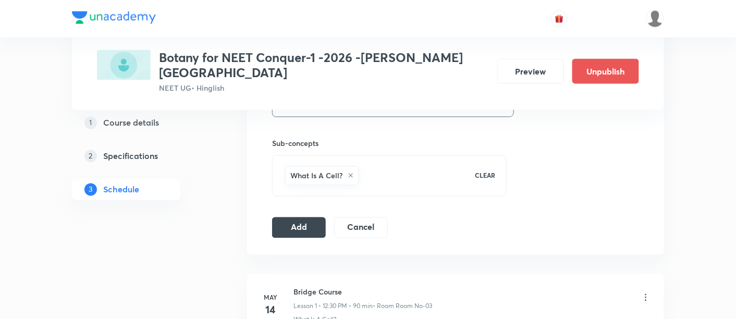
scroll to position [508, 0]
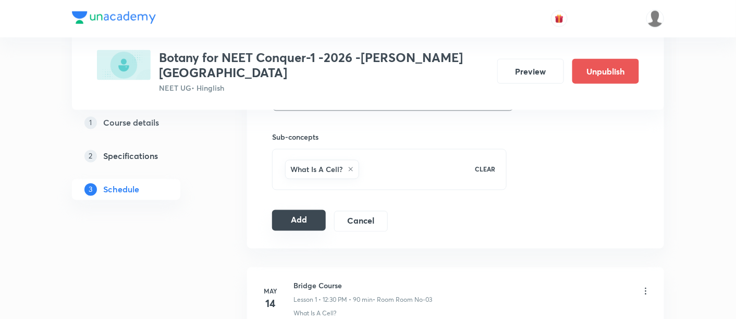
type input "70"
click at [296, 210] on button "Add" at bounding box center [299, 220] width 54 height 21
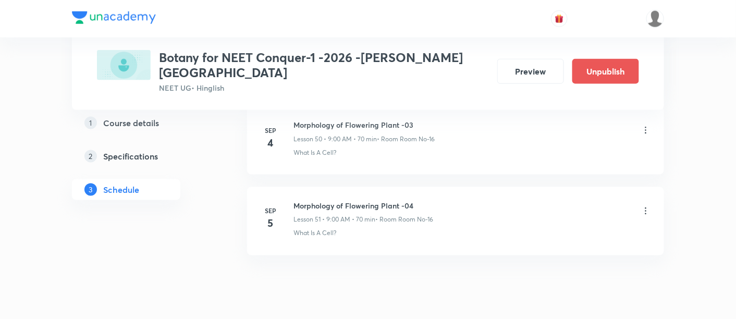
scroll to position [4143, 0]
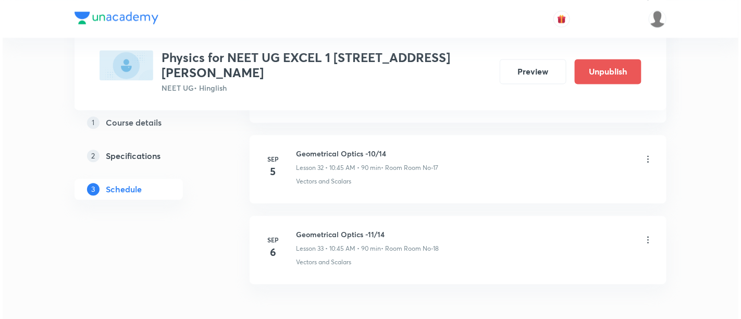
scroll to position [3171, 0]
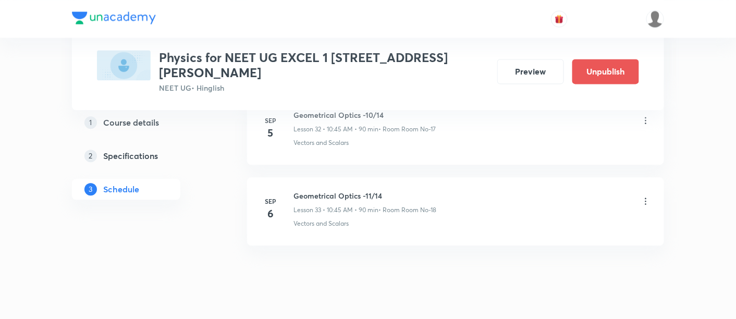
click at [646, 196] on icon at bounding box center [646, 201] width 10 height 10
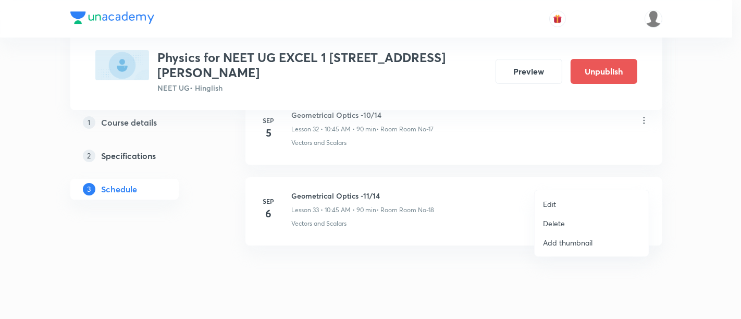
click at [556, 203] on p "Edit" at bounding box center [549, 204] width 13 height 11
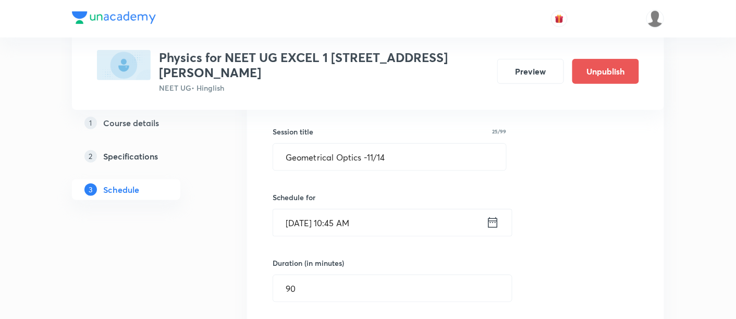
scroll to position [2763, 0]
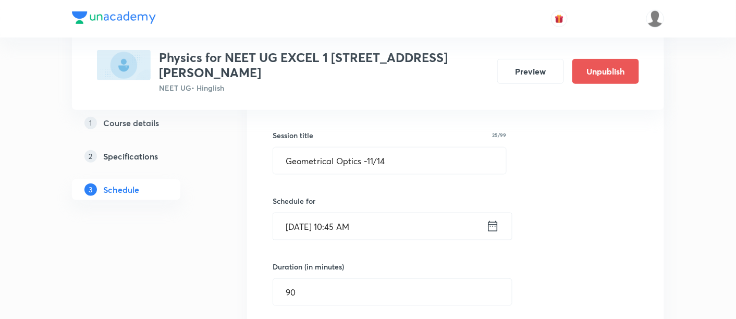
click at [487, 219] on icon at bounding box center [492, 226] width 13 height 15
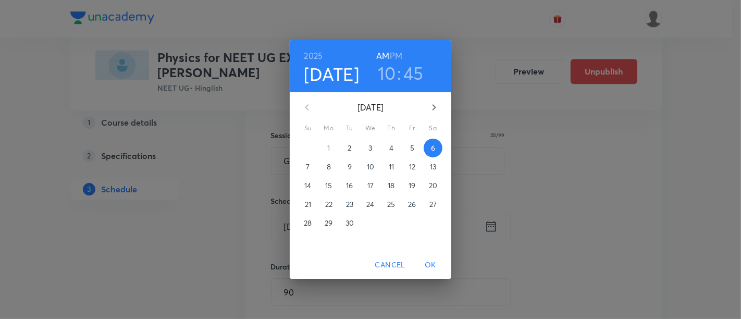
click at [398, 51] on h6 "PM" at bounding box center [396, 55] width 13 height 15
click at [389, 69] on h3 "10" at bounding box center [387, 73] width 18 height 22
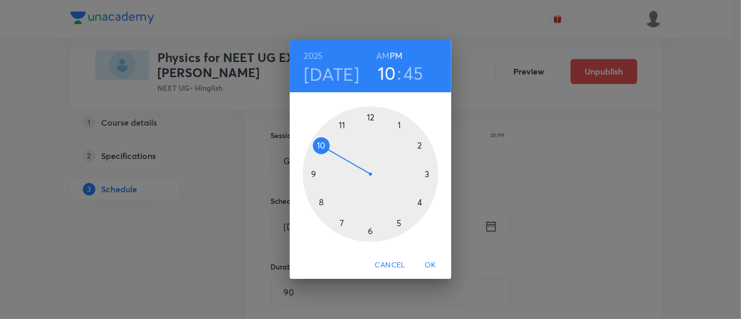
click at [372, 117] on div at bounding box center [371, 174] width 136 height 136
click at [372, 230] on div at bounding box center [371, 174] width 136 height 136
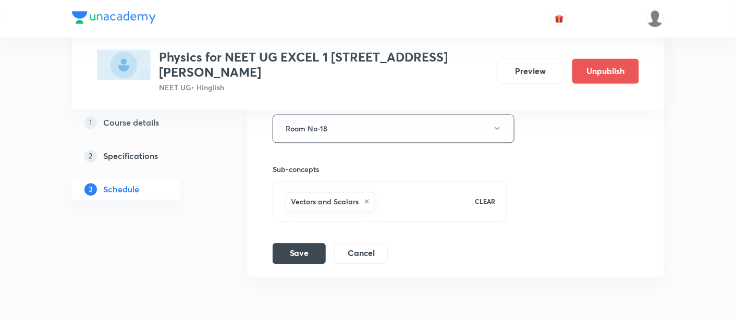
scroll to position [3062, 0]
click at [293, 242] on button "Save" at bounding box center [299, 252] width 53 height 21
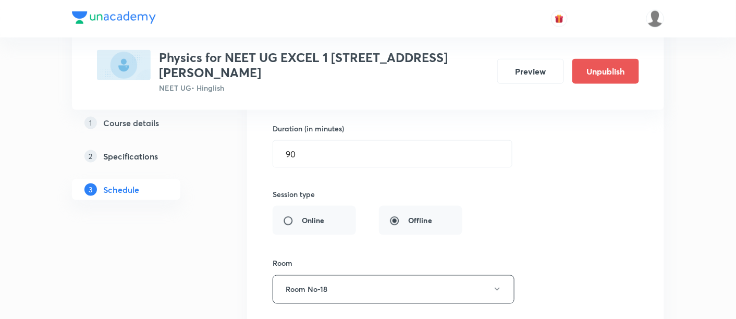
scroll to position [2825, 0]
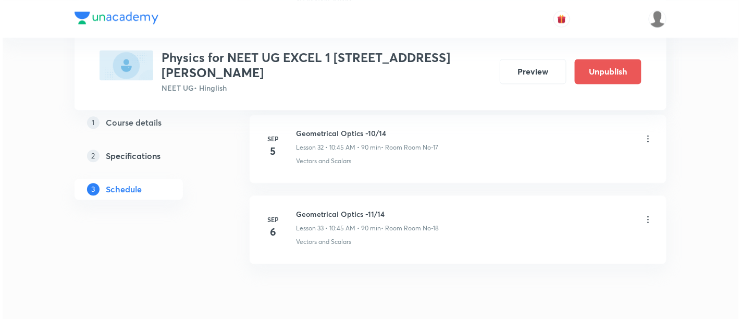
scroll to position [3163, 0]
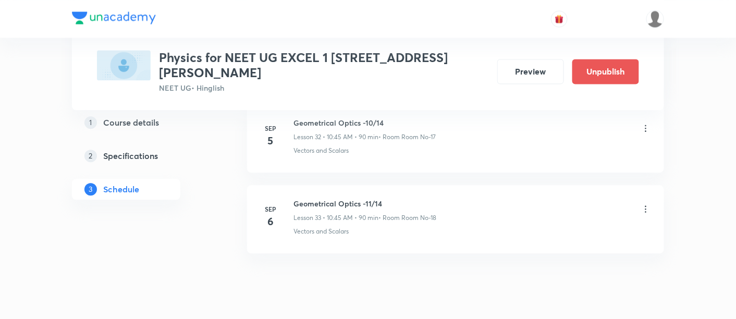
click at [641, 204] on icon at bounding box center [646, 209] width 10 height 10
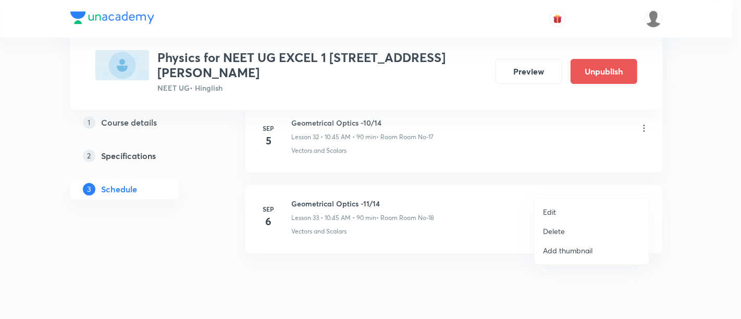
click at [553, 211] on p "Edit" at bounding box center [549, 211] width 13 height 11
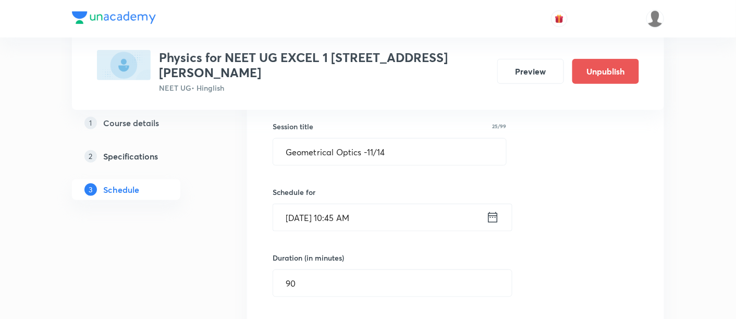
scroll to position [2770, 0]
click at [490, 212] on icon at bounding box center [492, 219] width 13 height 15
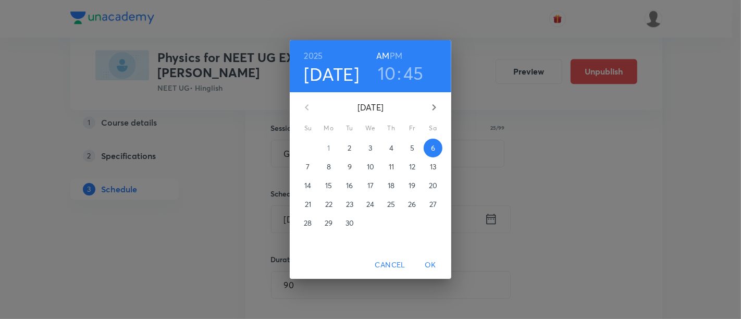
click at [398, 52] on h6 "PM" at bounding box center [396, 55] width 13 height 15
click at [388, 72] on h3 "10" at bounding box center [387, 73] width 18 height 22
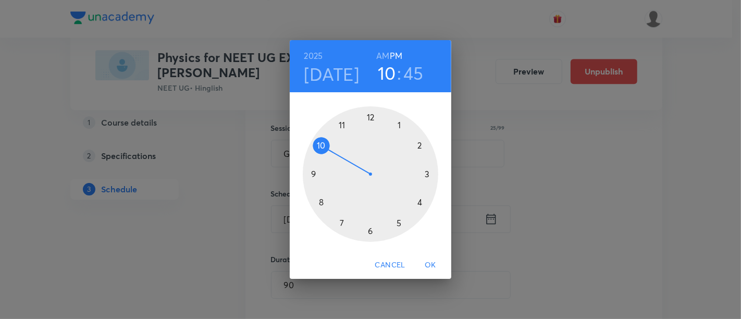
click at [372, 117] on div at bounding box center [371, 174] width 136 height 136
click at [371, 229] on div at bounding box center [371, 174] width 136 height 136
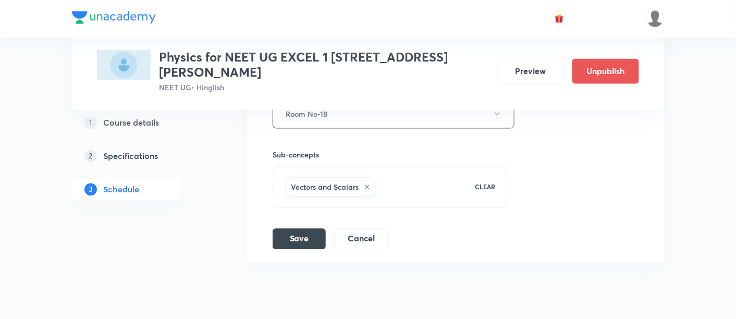
scroll to position [3077, 0]
click at [286, 227] on button "Save" at bounding box center [299, 237] width 53 height 21
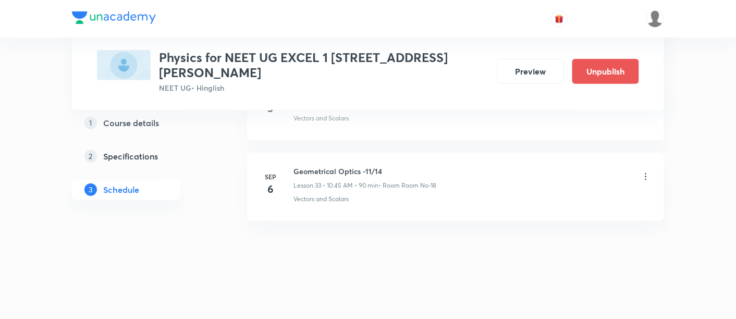
scroll to position [2694, 0]
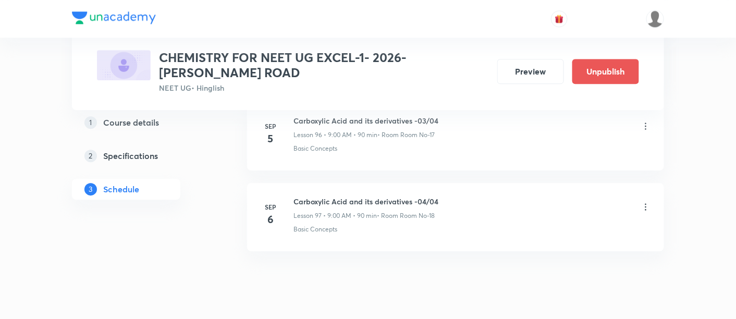
click at [646, 202] on icon at bounding box center [646, 207] width 10 height 10
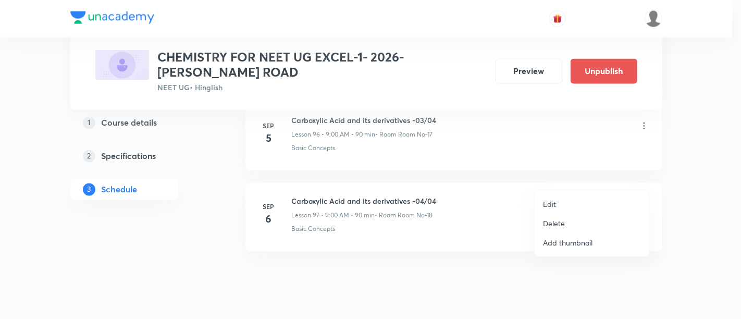
click at [552, 203] on p "Edit" at bounding box center [549, 204] width 13 height 11
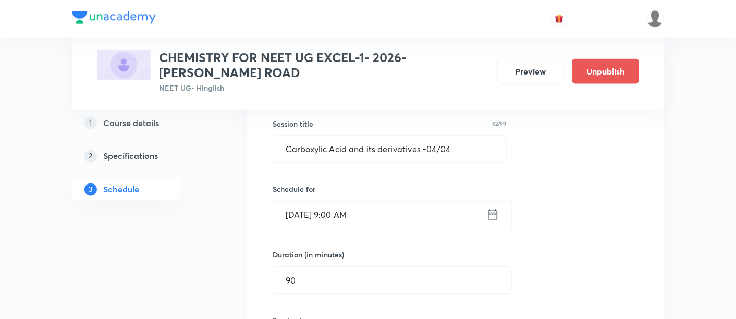
scroll to position [7950, 0]
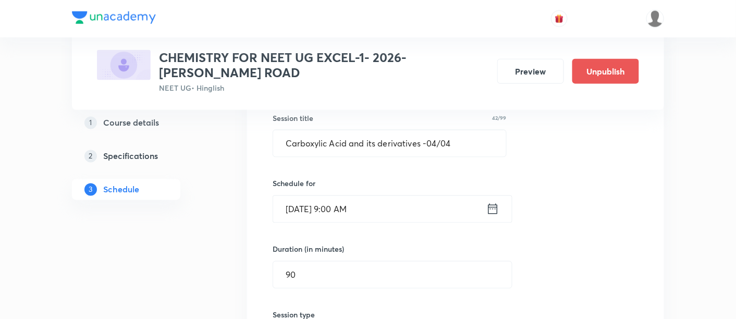
click at [498, 202] on icon at bounding box center [492, 209] width 13 height 15
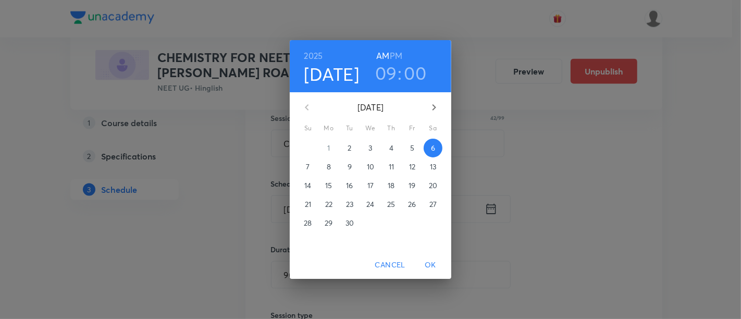
click at [389, 72] on h3 "09" at bounding box center [386, 73] width 22 height 22
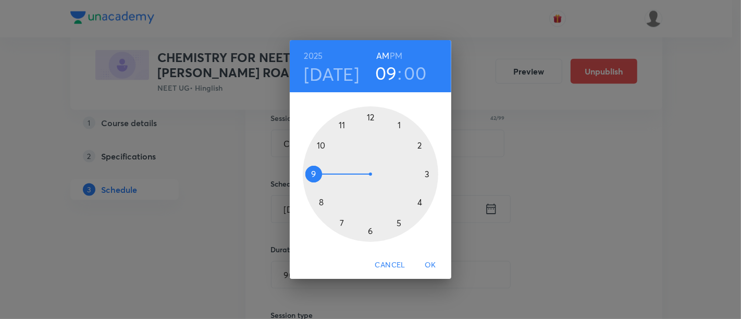
click at [320, 143] on div at bounding box center [371, 174] width 136 height 136
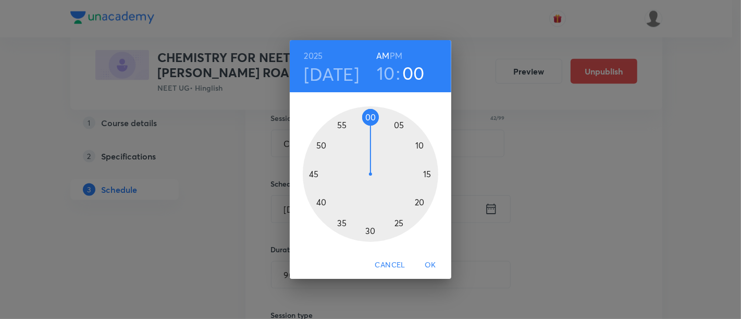
click at [314, 174] on div at bounding box center [371, 174] width 136 height 136
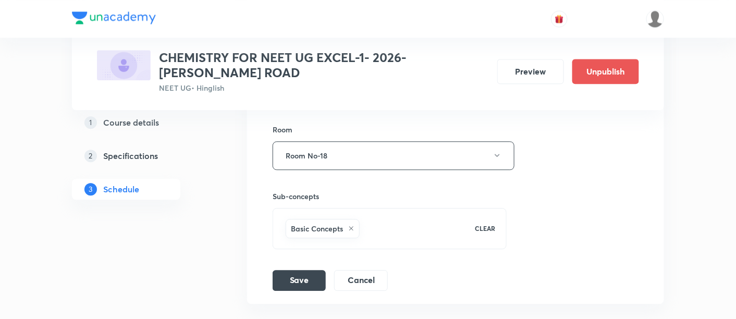
scroll to position [8209, 0]
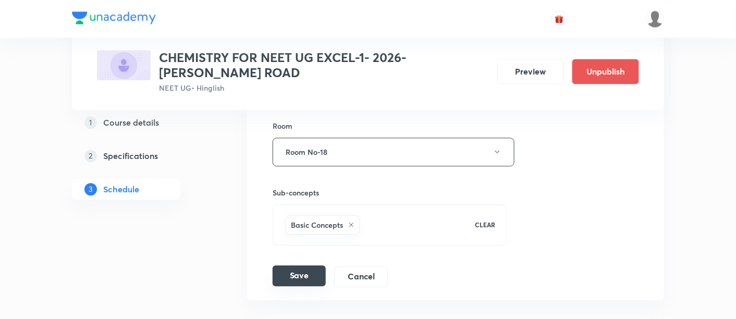
click at [304, 265] on button "Save" at bounding box center [299, 275] width 53 height 21
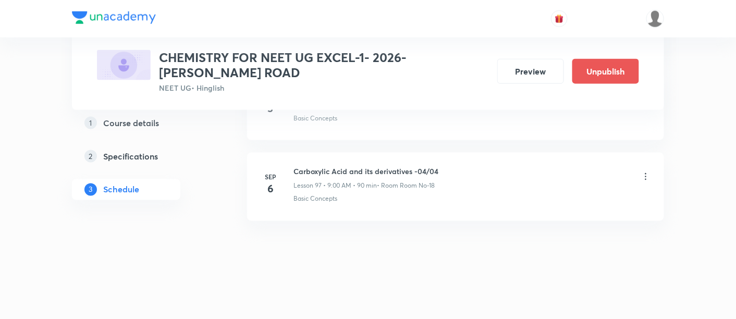
scroll to position [7859, 0]
